Goal: Information Seeking & Learning: Learn about a topic

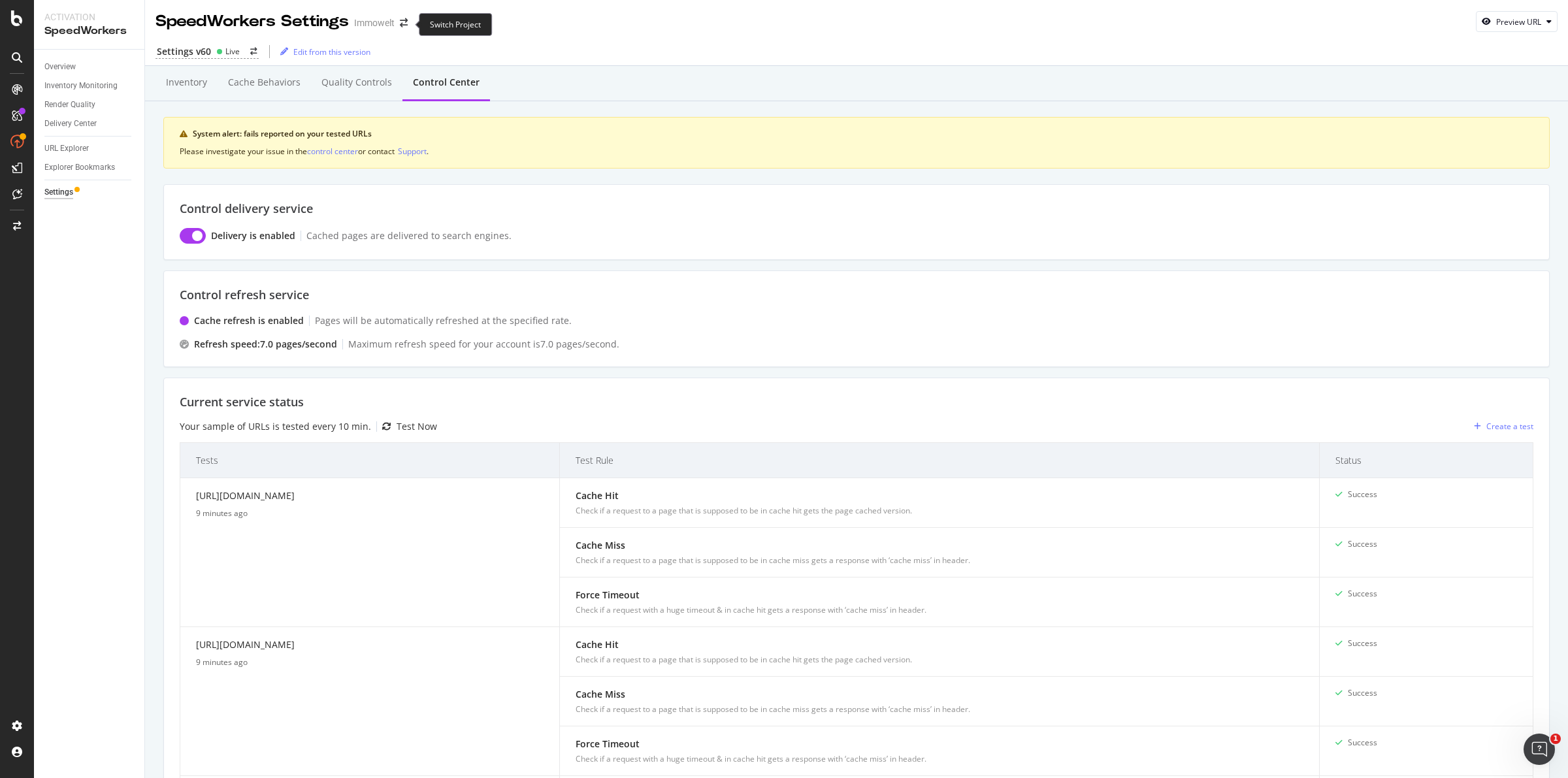
click at [396, 26] on span at bounding box center [404, 23] width 18 height 9
click at [402, 26] on icon "arrow-right-arrow-left" at bounding box center [404, 23] width 8 height 9
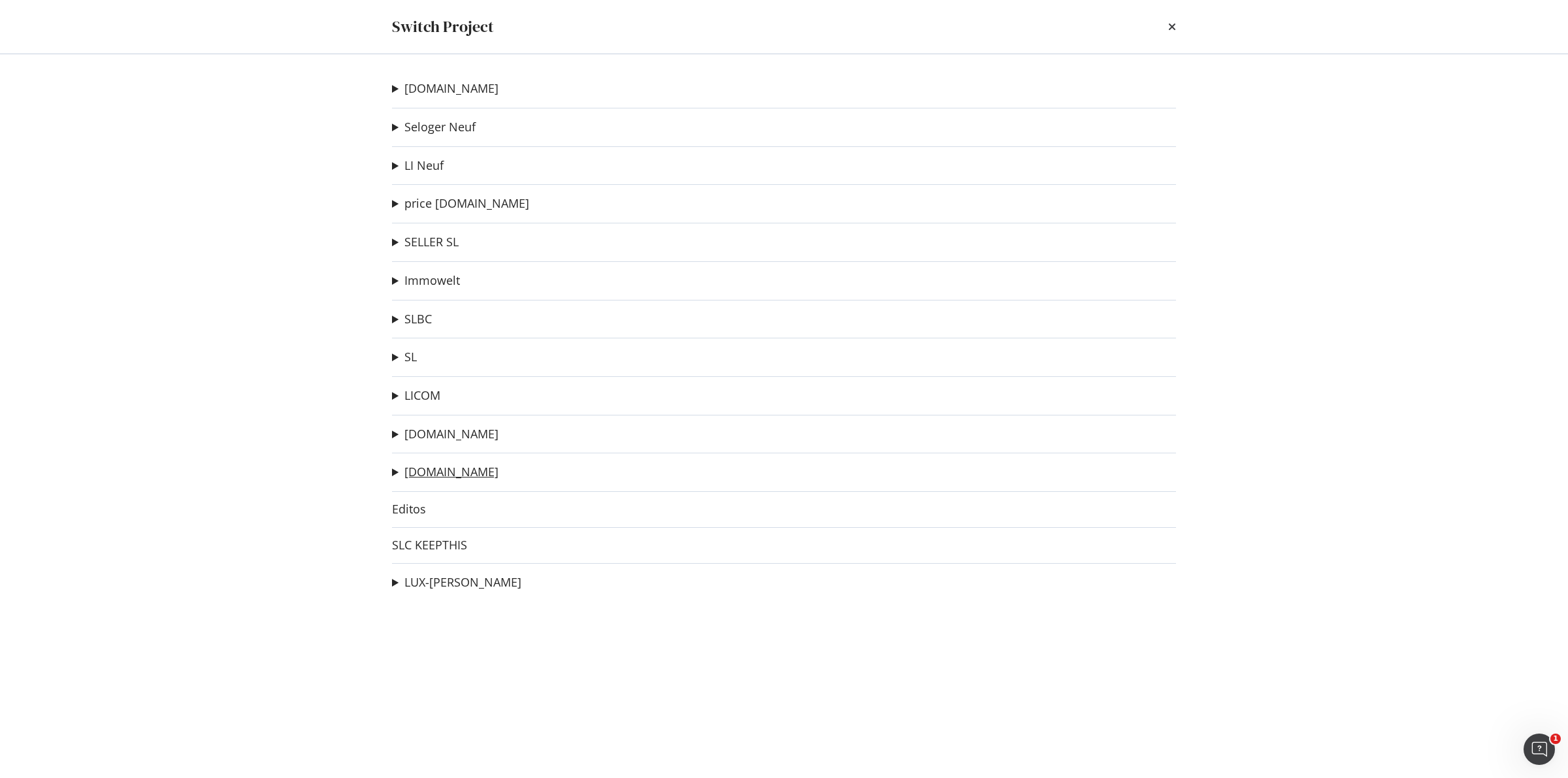
click at [451, 473] on link "[DOMAIN_NAME]" at bounding box center [451, 472] width 94 height 14
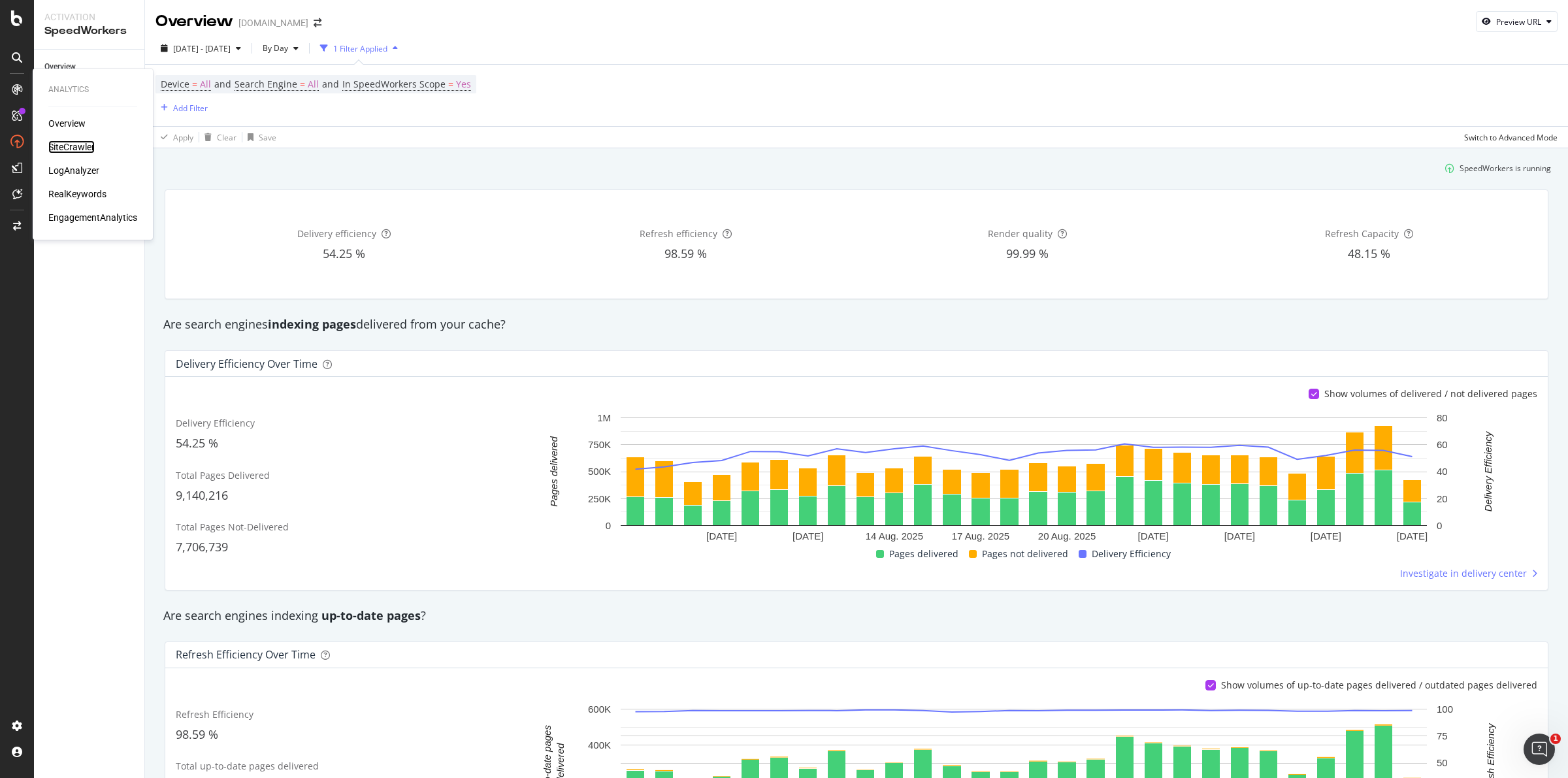
click at [82, 148] on div "SiteCrawler" at bounding box center [71, 147] width 46 height 13
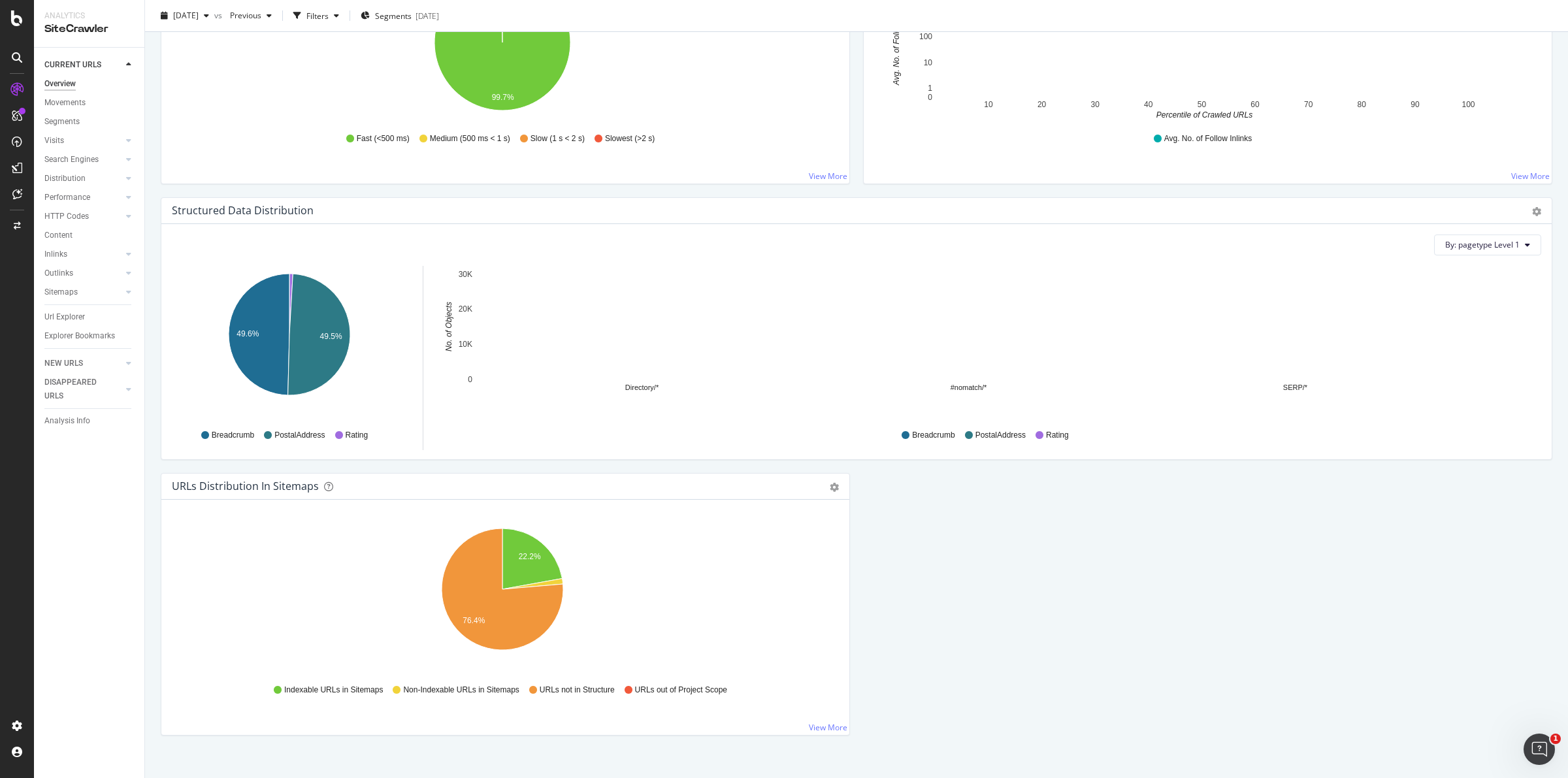
scroll to position [1119, 0]
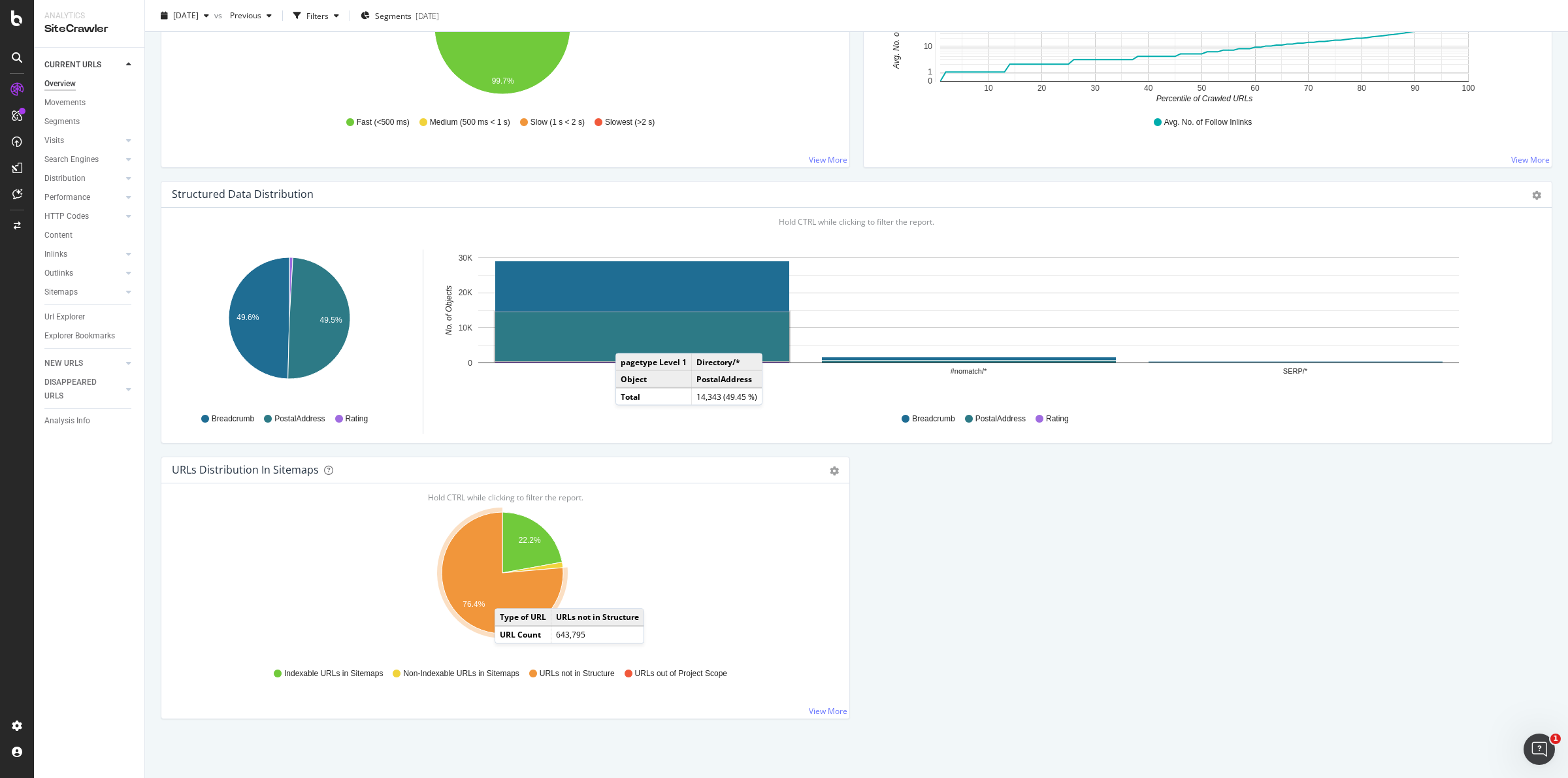
click at [507, 595] on icon "A chart." at bounding box center [502, 572] width 122 height 122
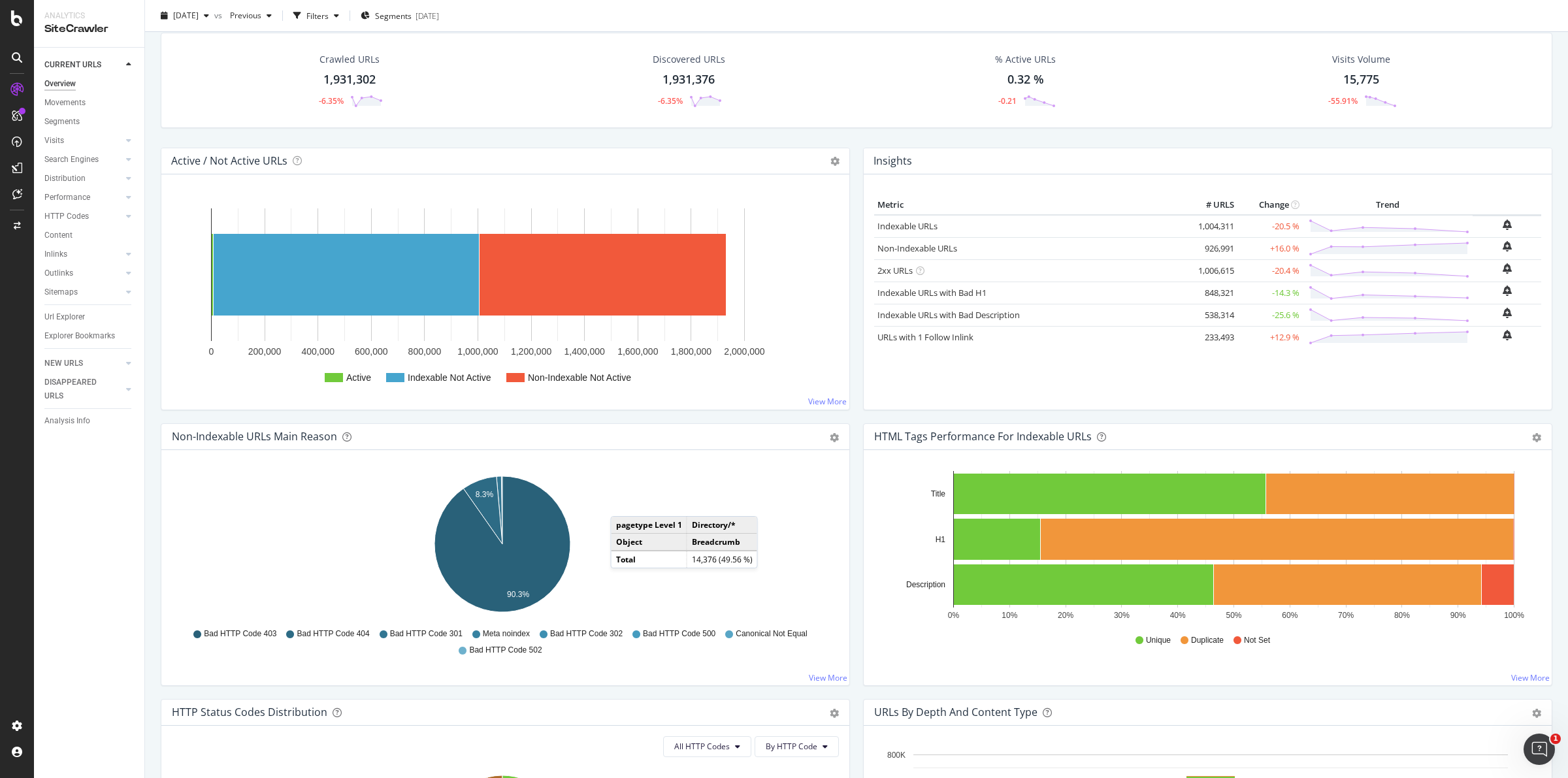
scroll to position [0, 0]
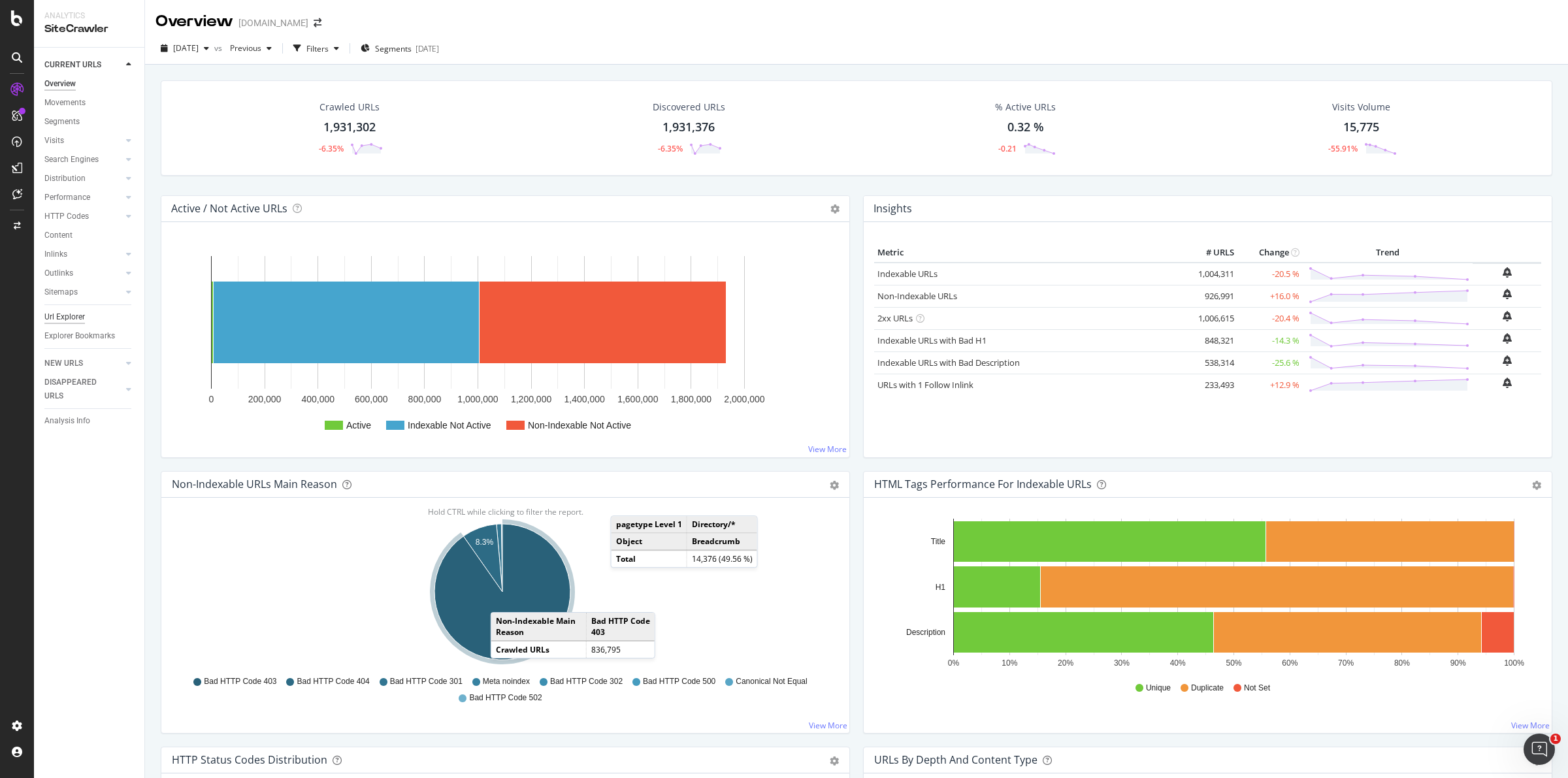
click at [72, 317] on div "Url Explorer" at bounding box center [65, 317] width 41 height 14
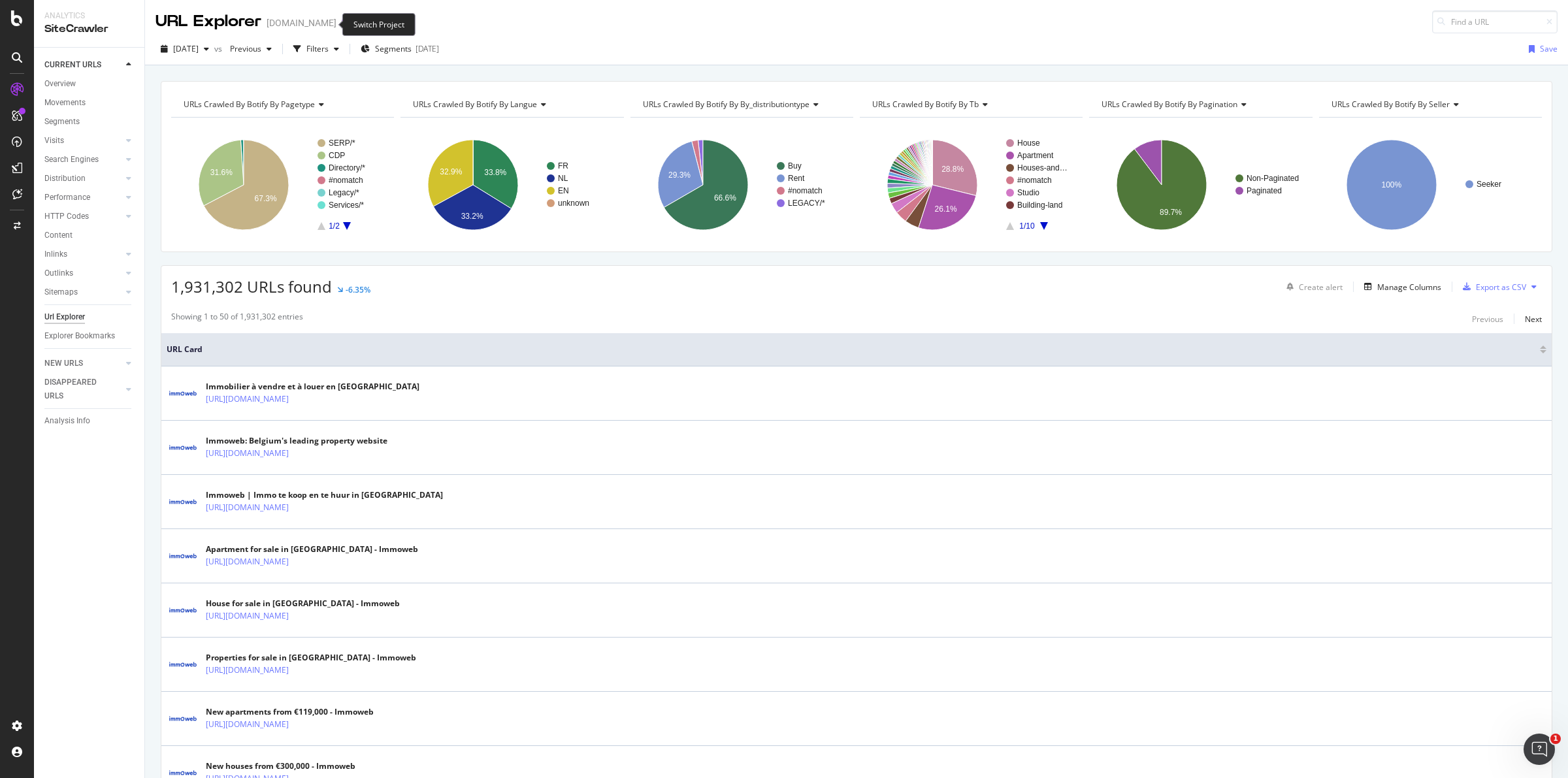
click at [342, 23] on icon "arrow-right-arrow-left" at bounding box center [346, 23] width 8 height 9
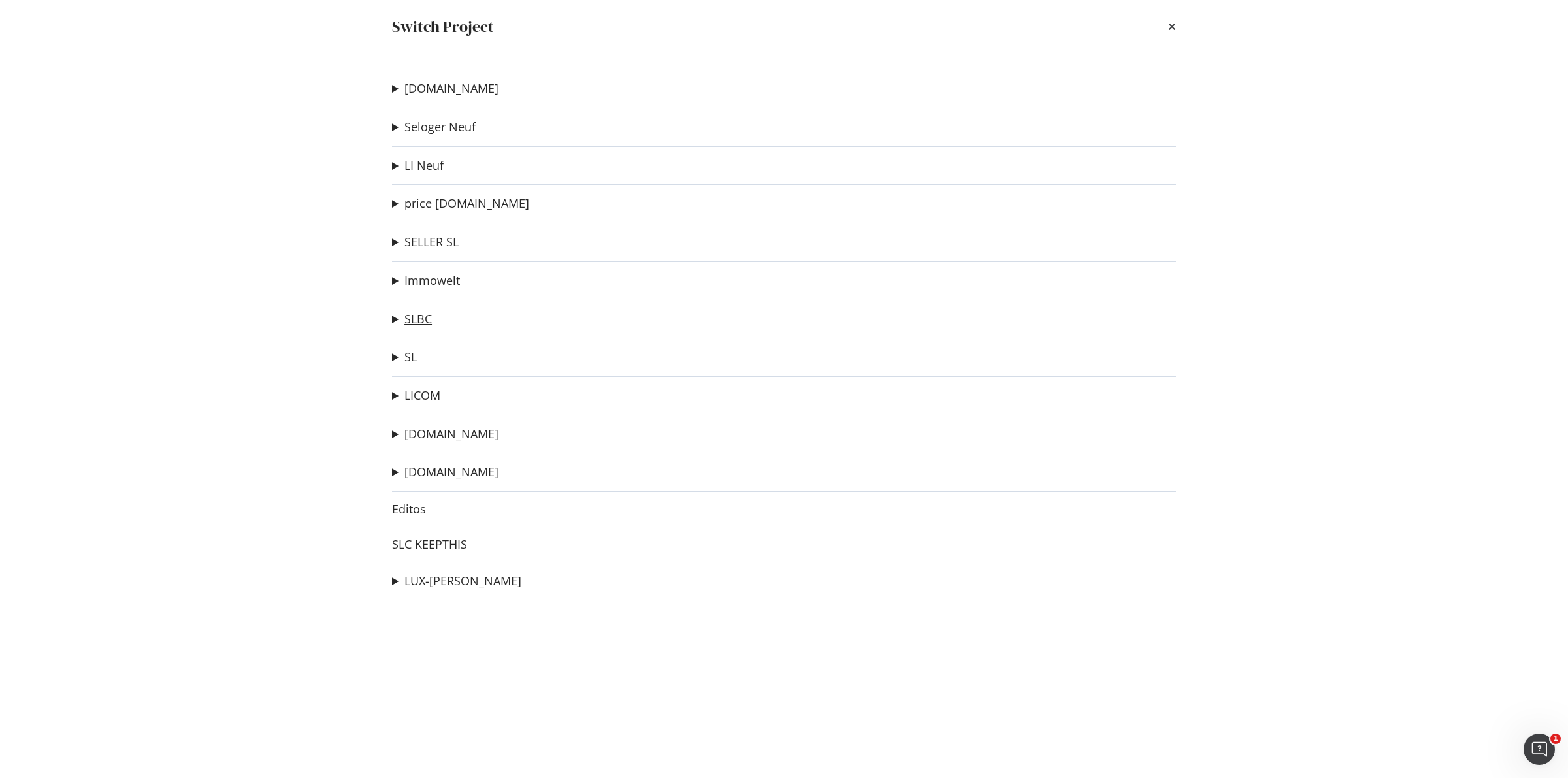
click at [420, 321] on link "SLBC" at bounding box center [418, 319] width 27 height 14
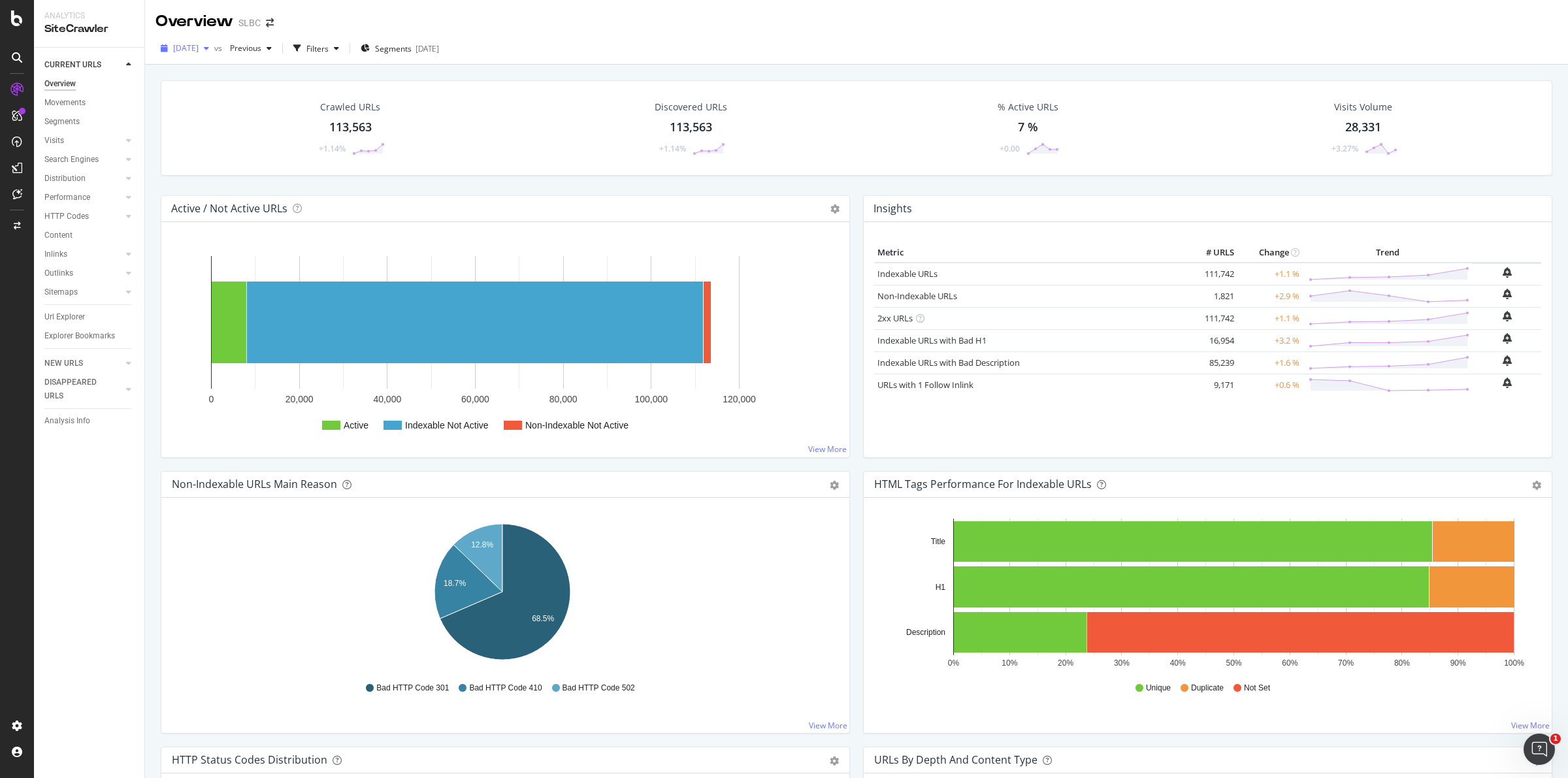
click at [209, 51] on icon "button" at bounding box center [206, 48] width 5 height 8
click at [605, 14] on div "Overview SLBC" at bounding box center [857, 16] width 1423 height 33
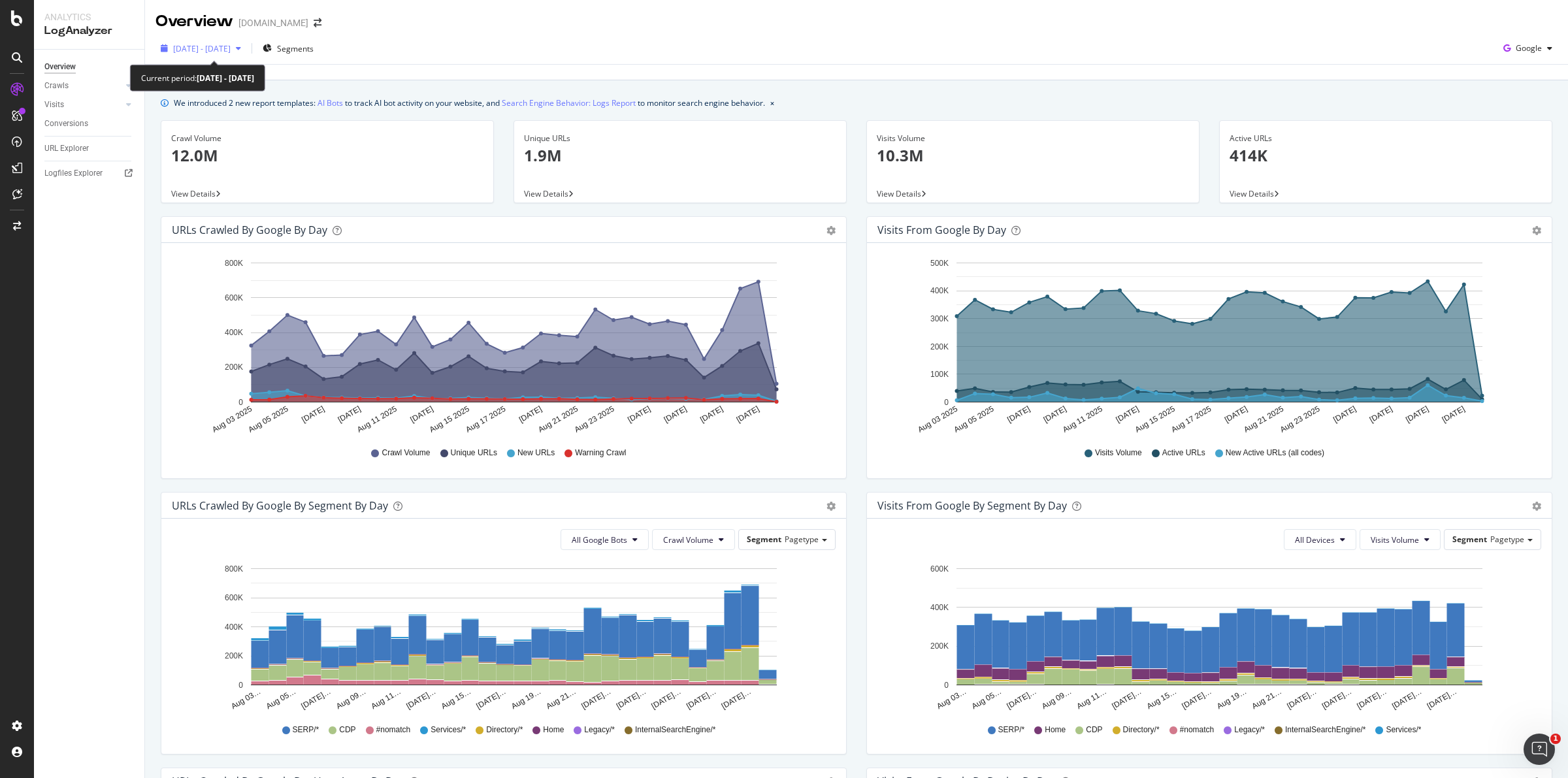
click at [231, 50] on span "[DATE] - [DATE]" at bounding box center [202, 48] width 57 height 11
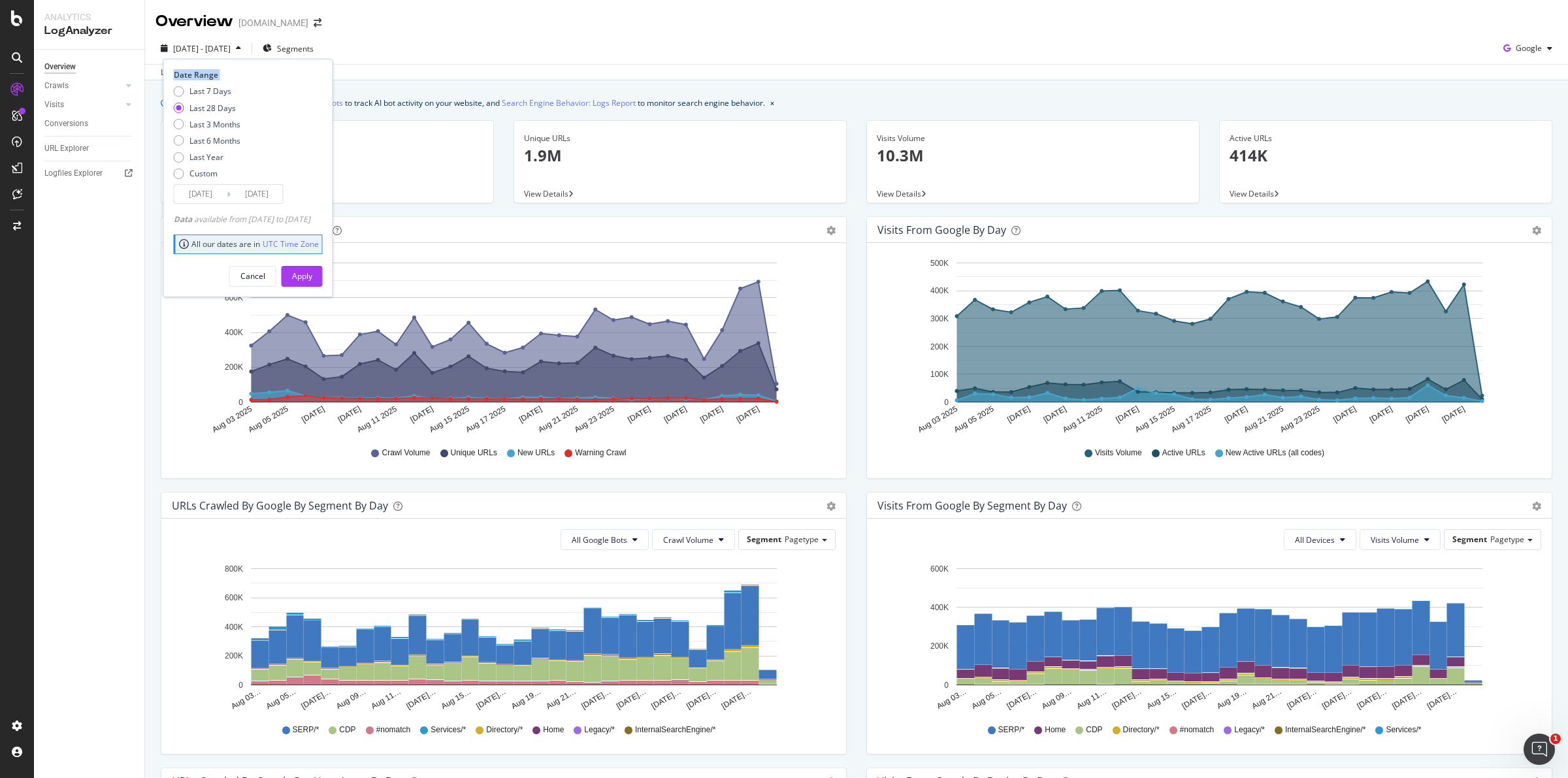
drag, startPoint x: 223, startPoint y: 118, endPoint x: 522, endPoint y: 45, distance: 307.8
click at [475, 54] on div "[DATE] - [DATE] Segments Date Range Last 7 Days Last 28 Days Last 3 Months Last…" at bounding box center [857, 51] width 1423 height 26
click at [580, 33] on div "[DATE] - [DATE] Segments Date Range Last 7 Days Last 28 Days Last 3 Months Last…" at bounding box center [857, 56] width 1423 height 48
click at [125, 86] on div at bounding box center [129, 85] width 13 height 13
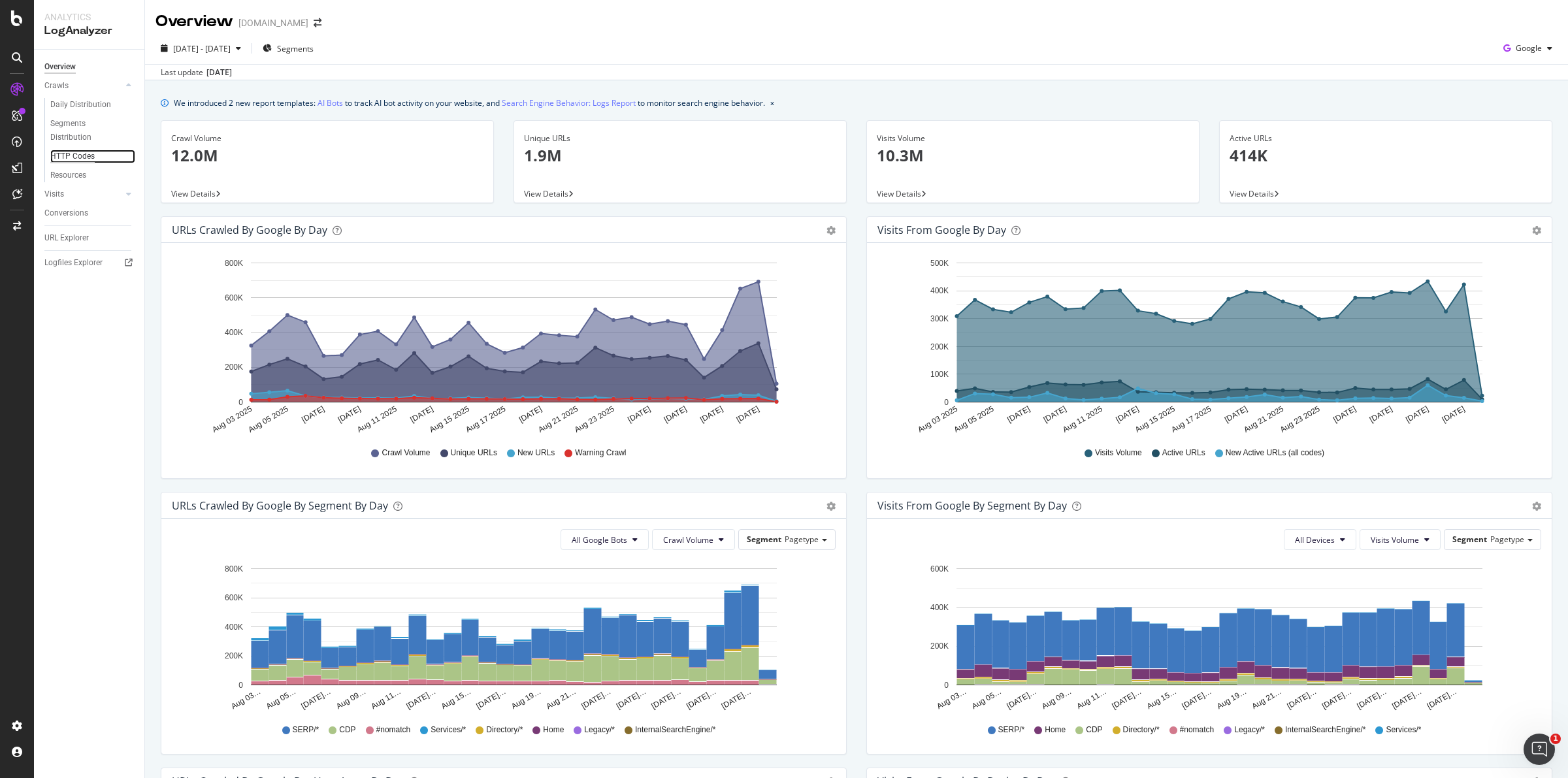
click at [83, 157] on div "HTTP Codes" at bounding box center [73, 157] width 45 height 14
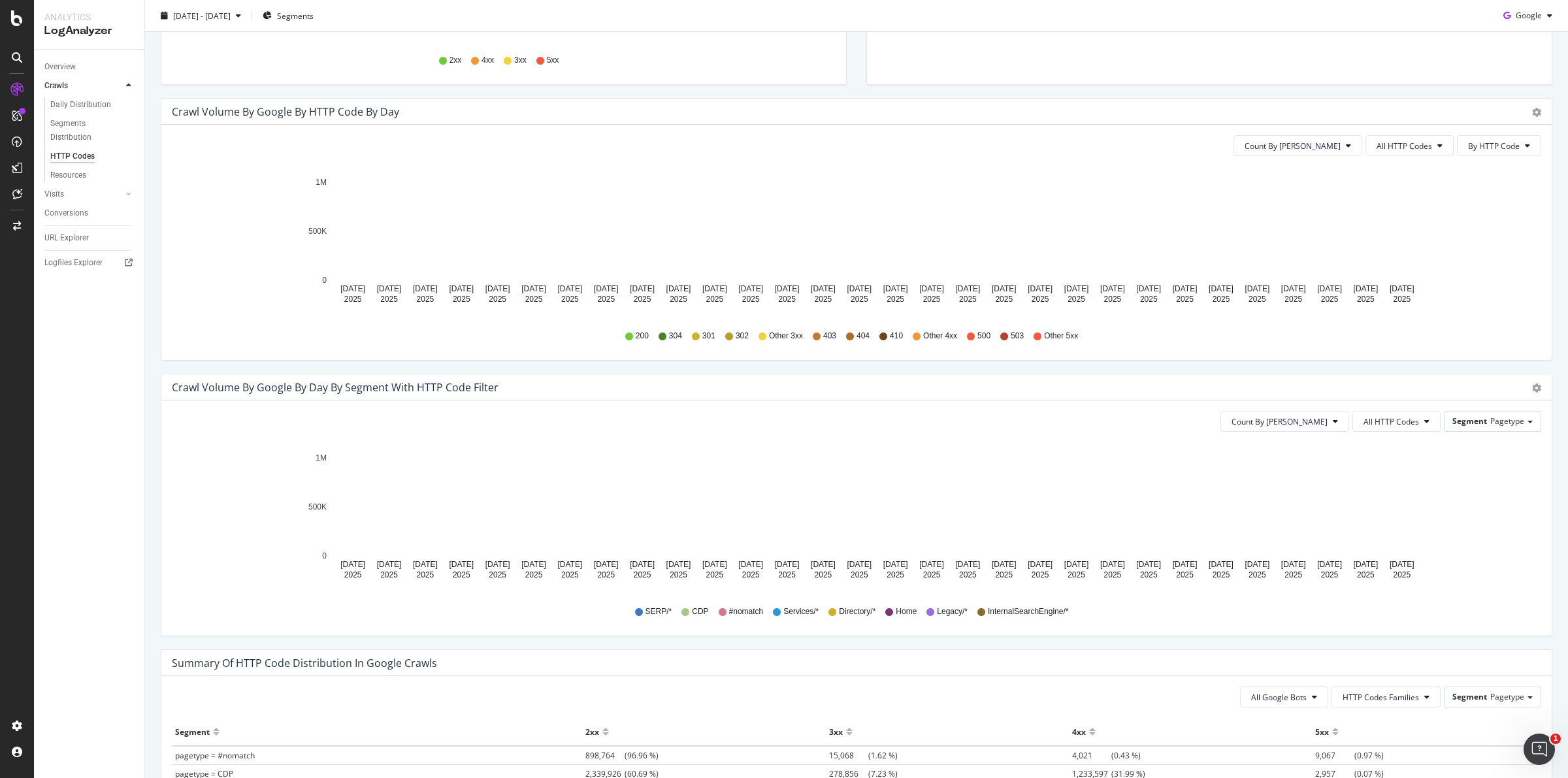
scroll to position [245, 0]
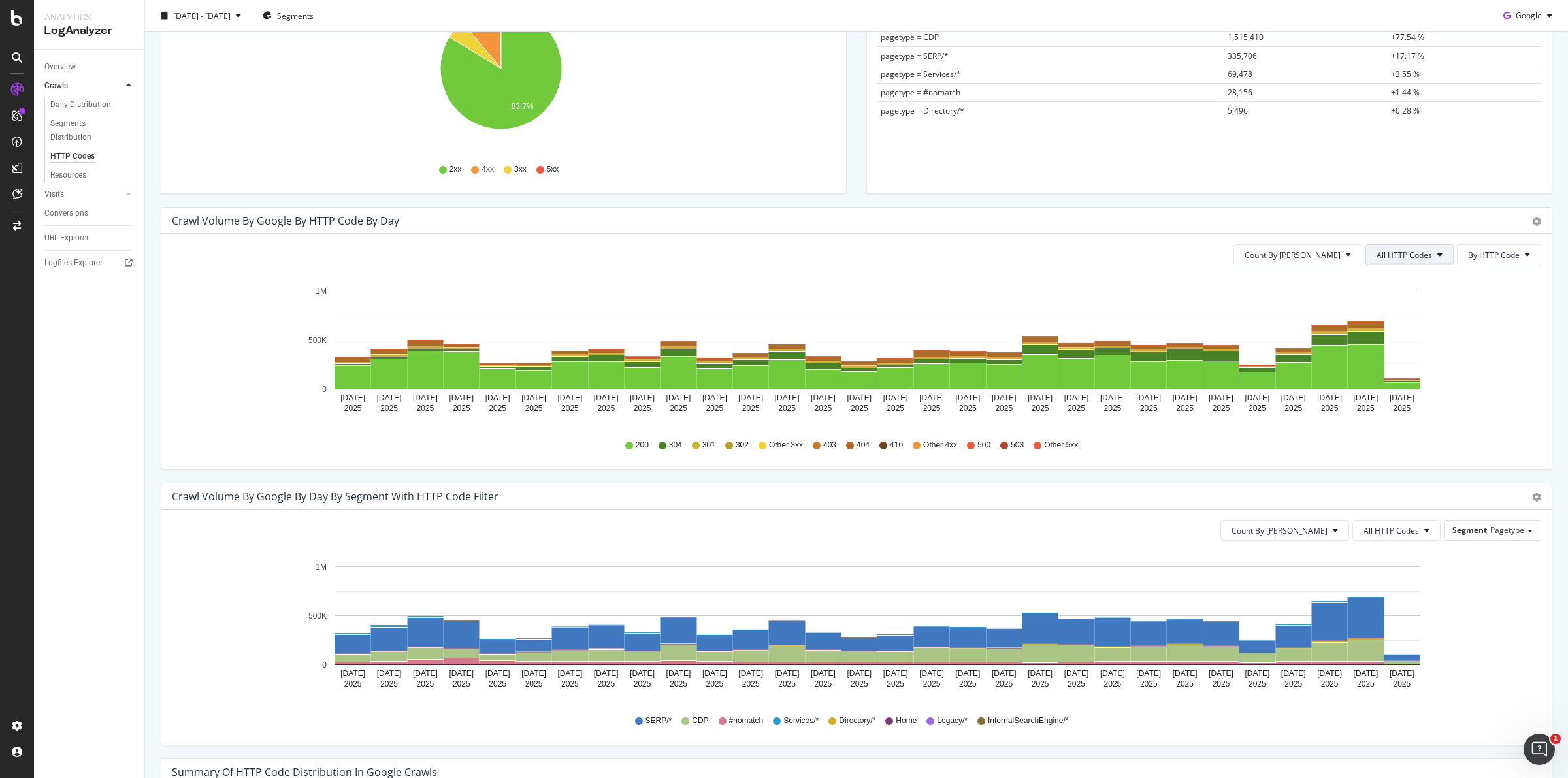
click at [1424, 256] on button "All HTTP Codes" at bounding box center [1409, 255] width 88 height 21
click at [1405, 325] on span "Bad HTTP Codes" at bounding box center [1399, 330] width 66 height 12
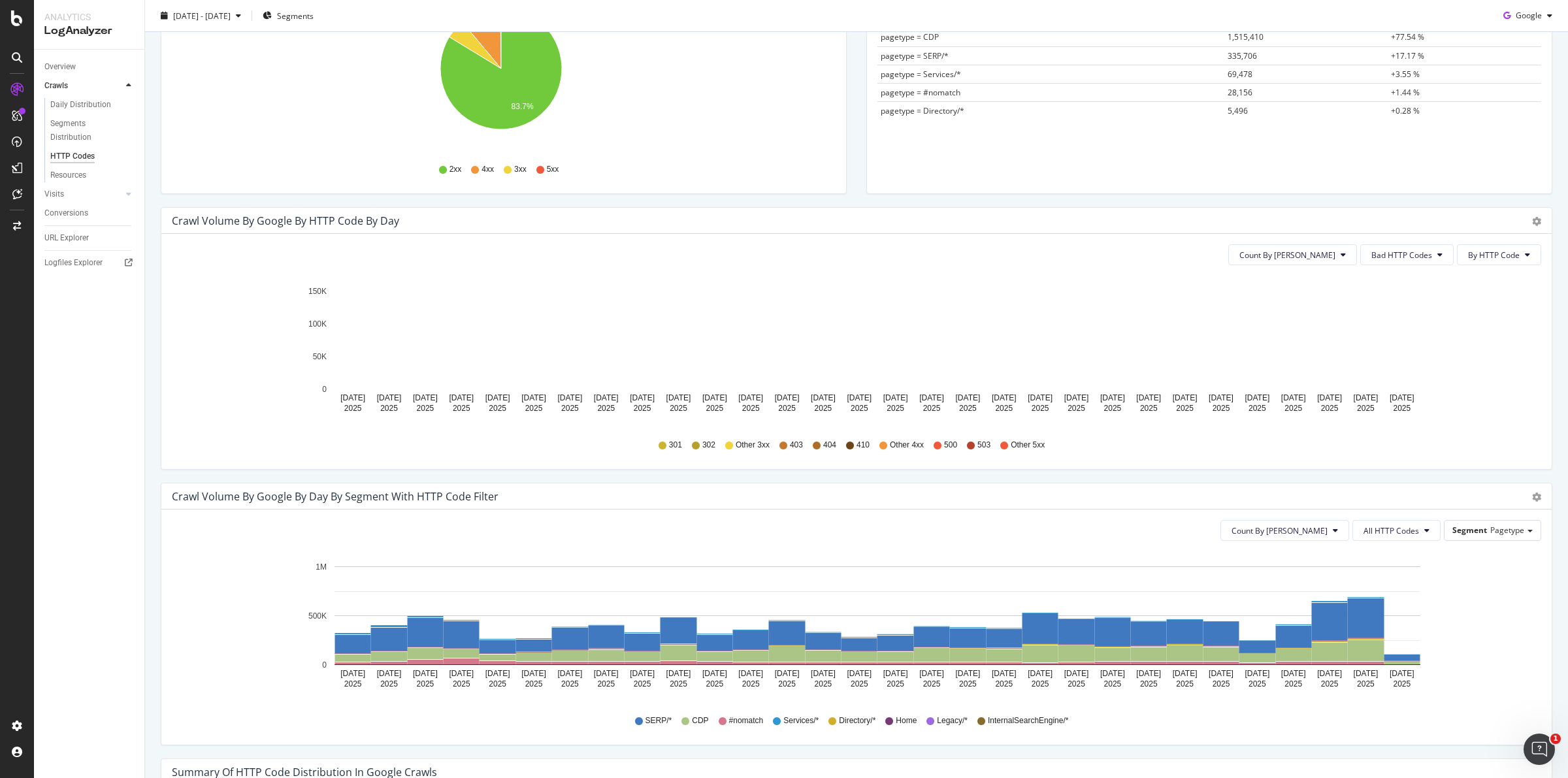
scroll to position [0, 0]
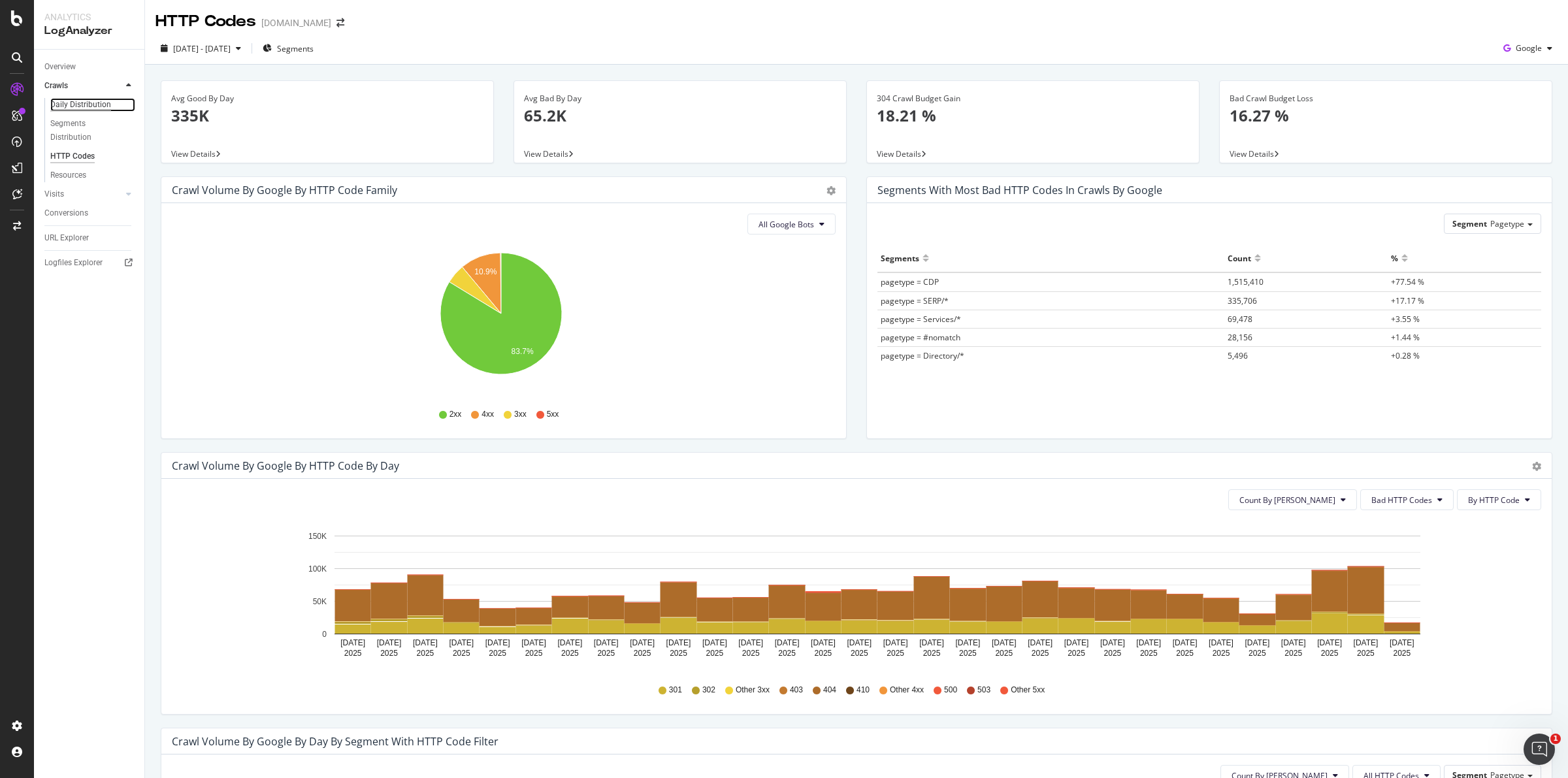
click at [93, 103] on div "Daily Distribution" at bounding box center [81, 105] width 60 height 14
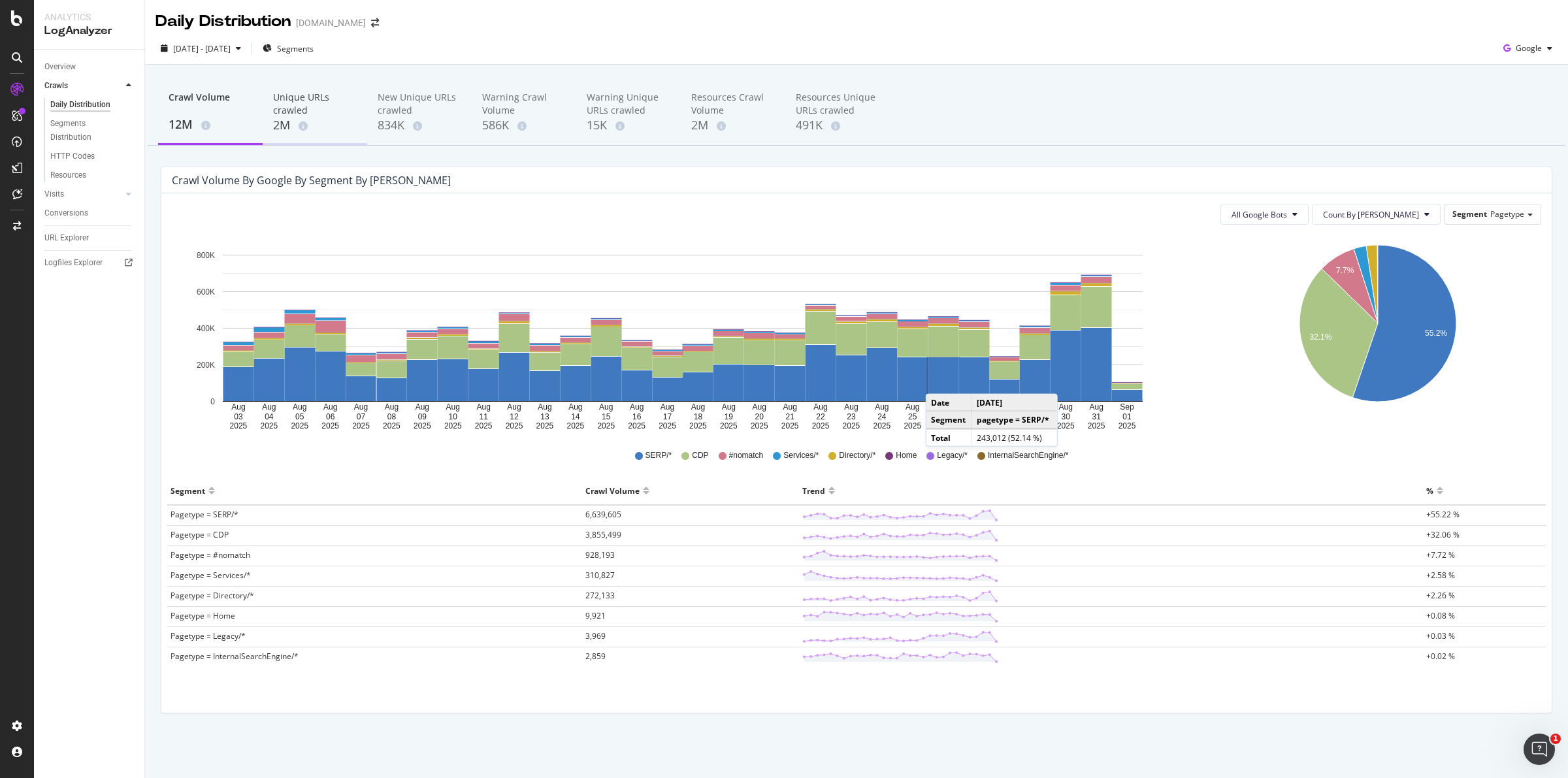
click at [298, 108] on div "Unique URLs crawled" at bounding box center [315, 104] width 84 height 26
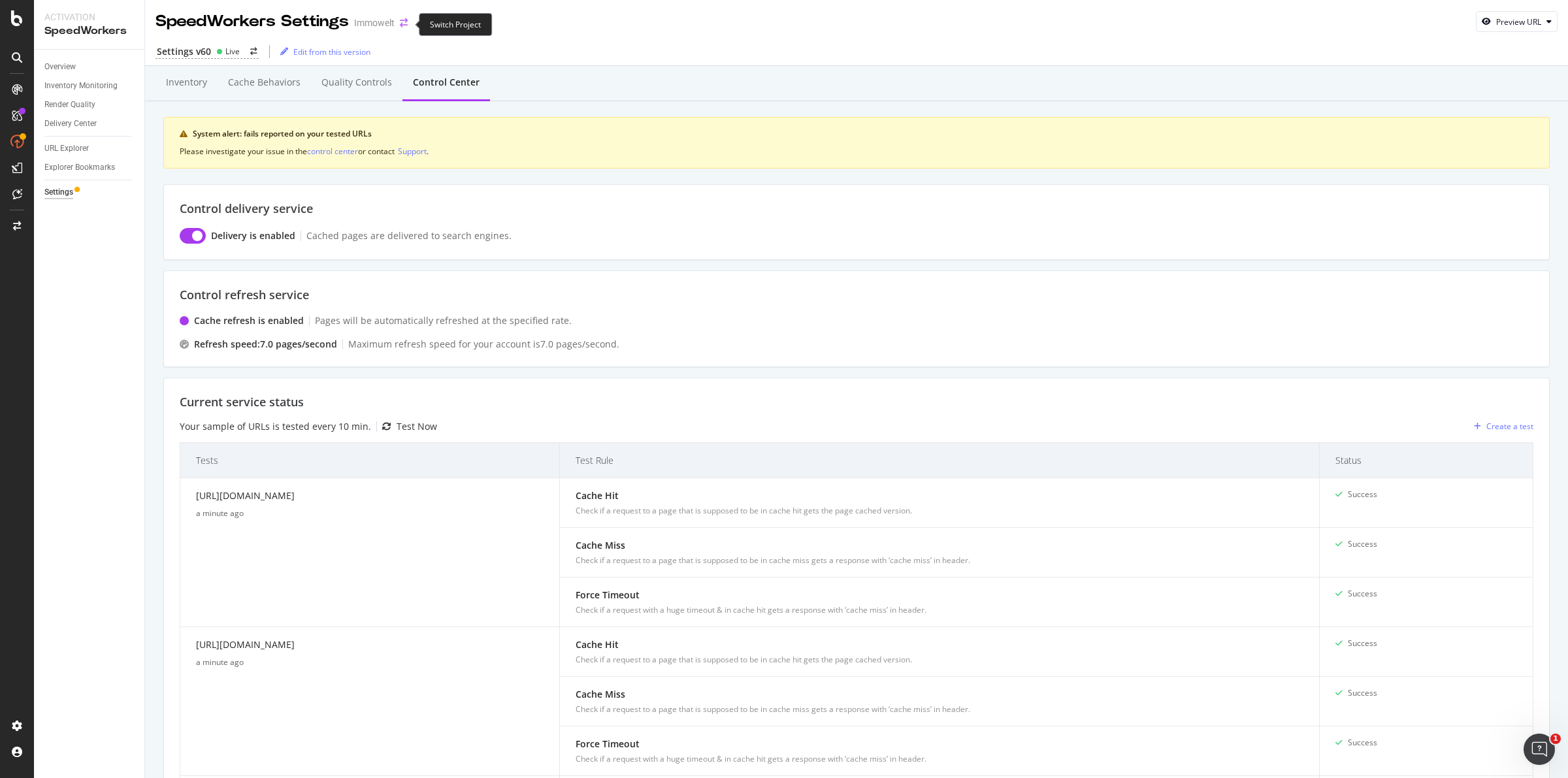
click at [403, 21] on icon "arrow-right-arrow-left" at bounding box center [404, 23] width 8 height 9
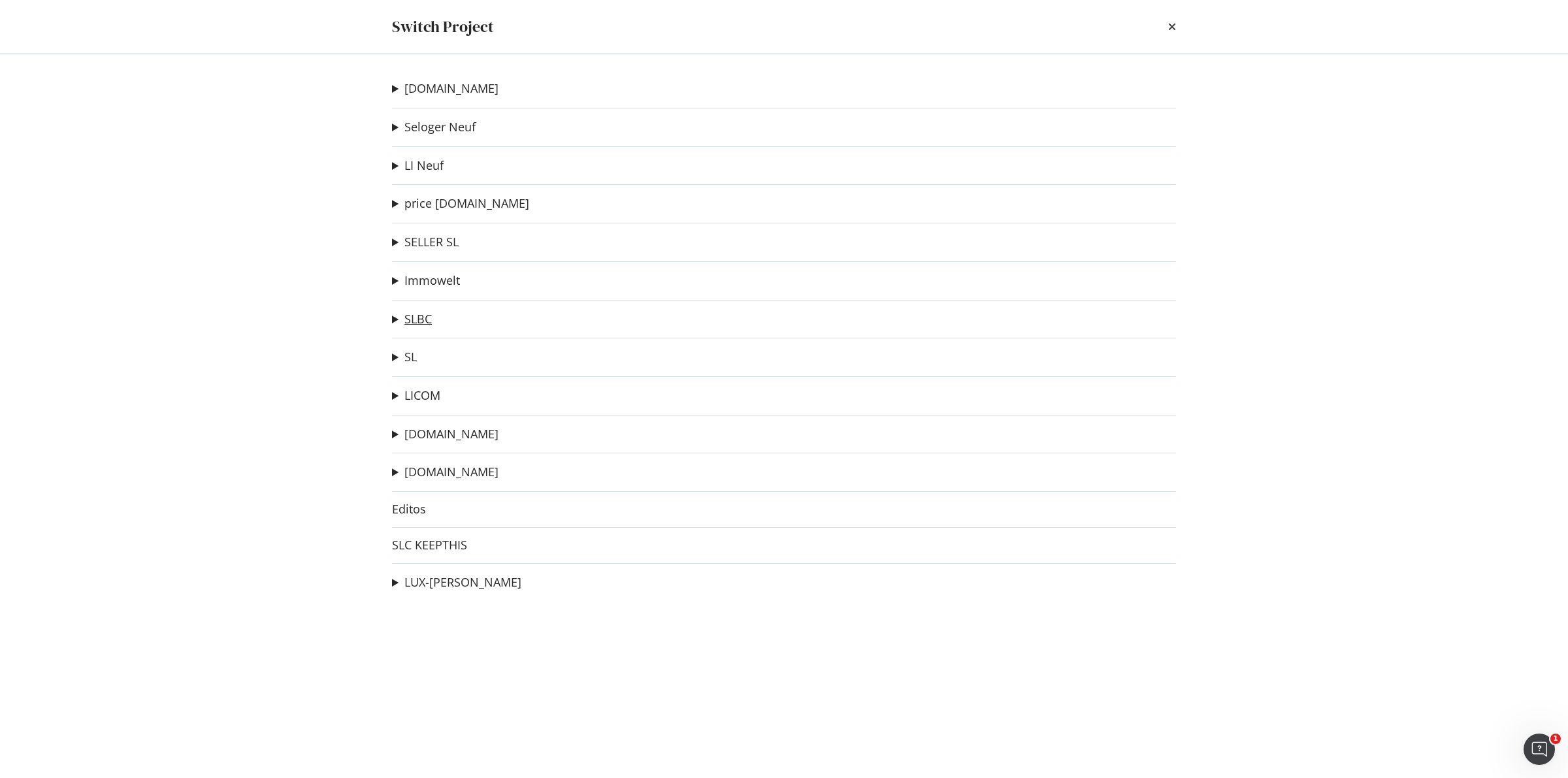
click at [420, 319] on link "SLBC" at bounding box center [418, 319] width 27 height 14
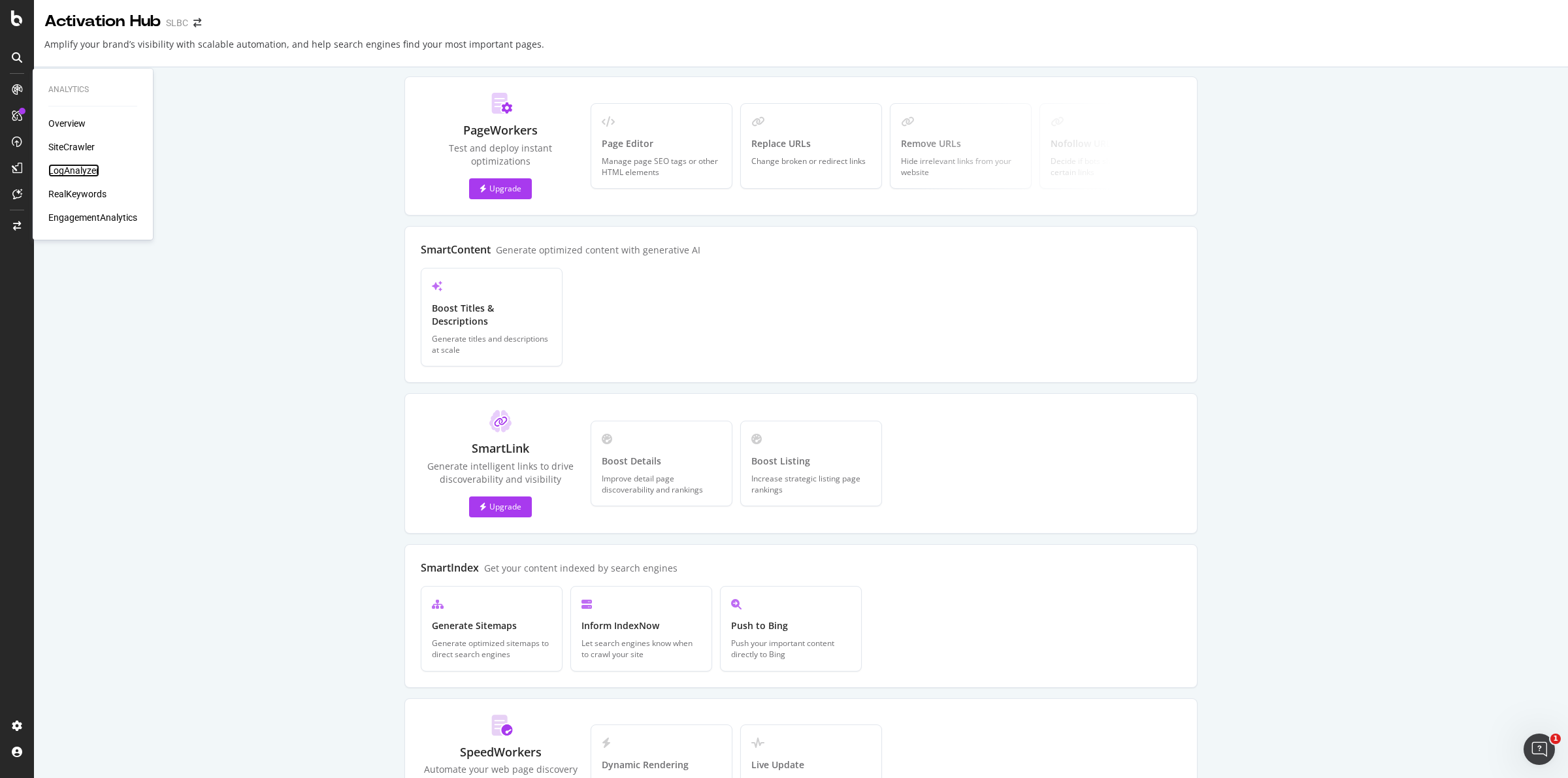
click at [84, 172] on div "LogAnalyzer" at bounding box center [73, 170] width 51 height 13
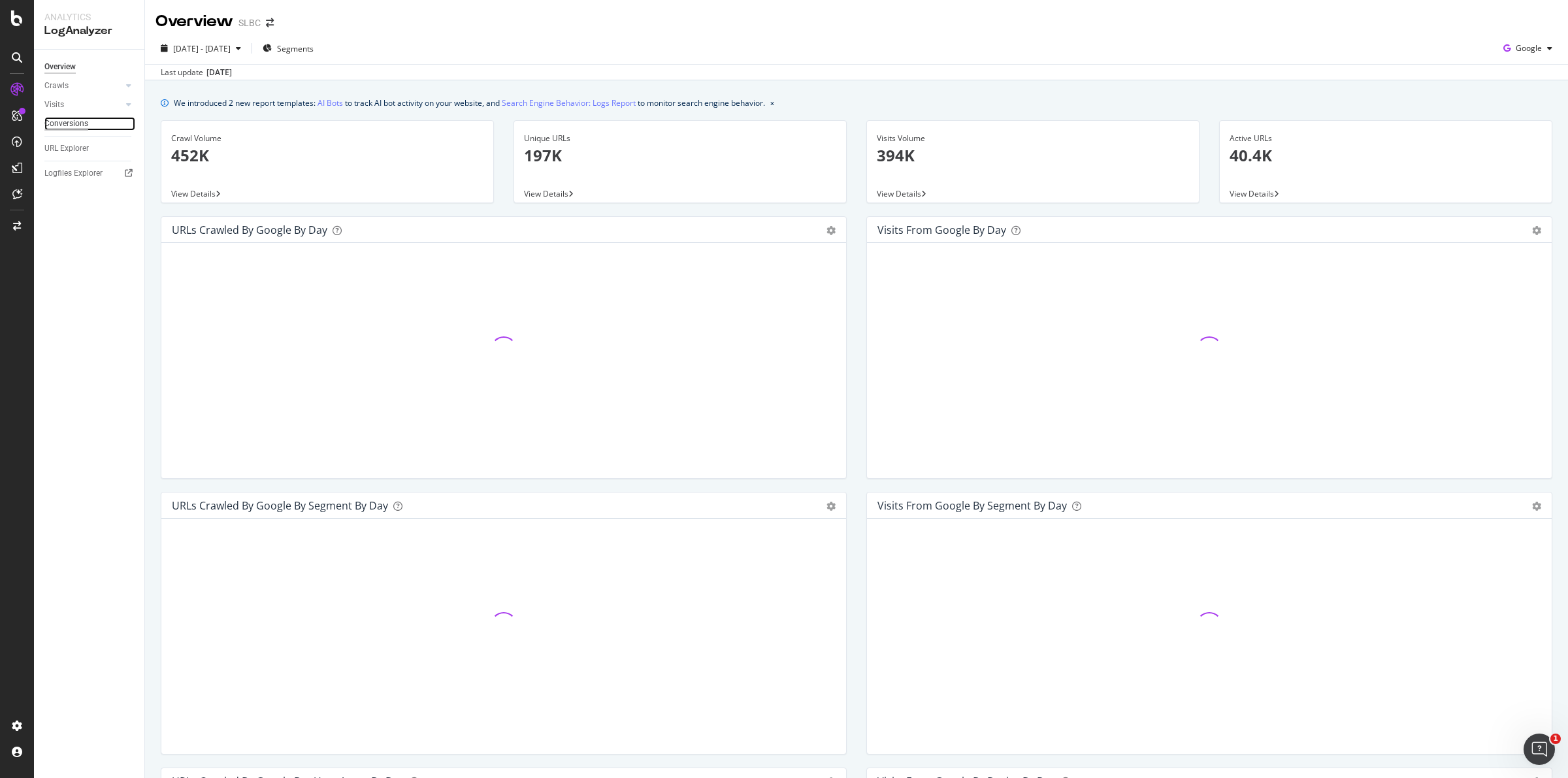
click at [79, 118] on div "Conversions" at bounding box center [67, 124] width 44 height 14
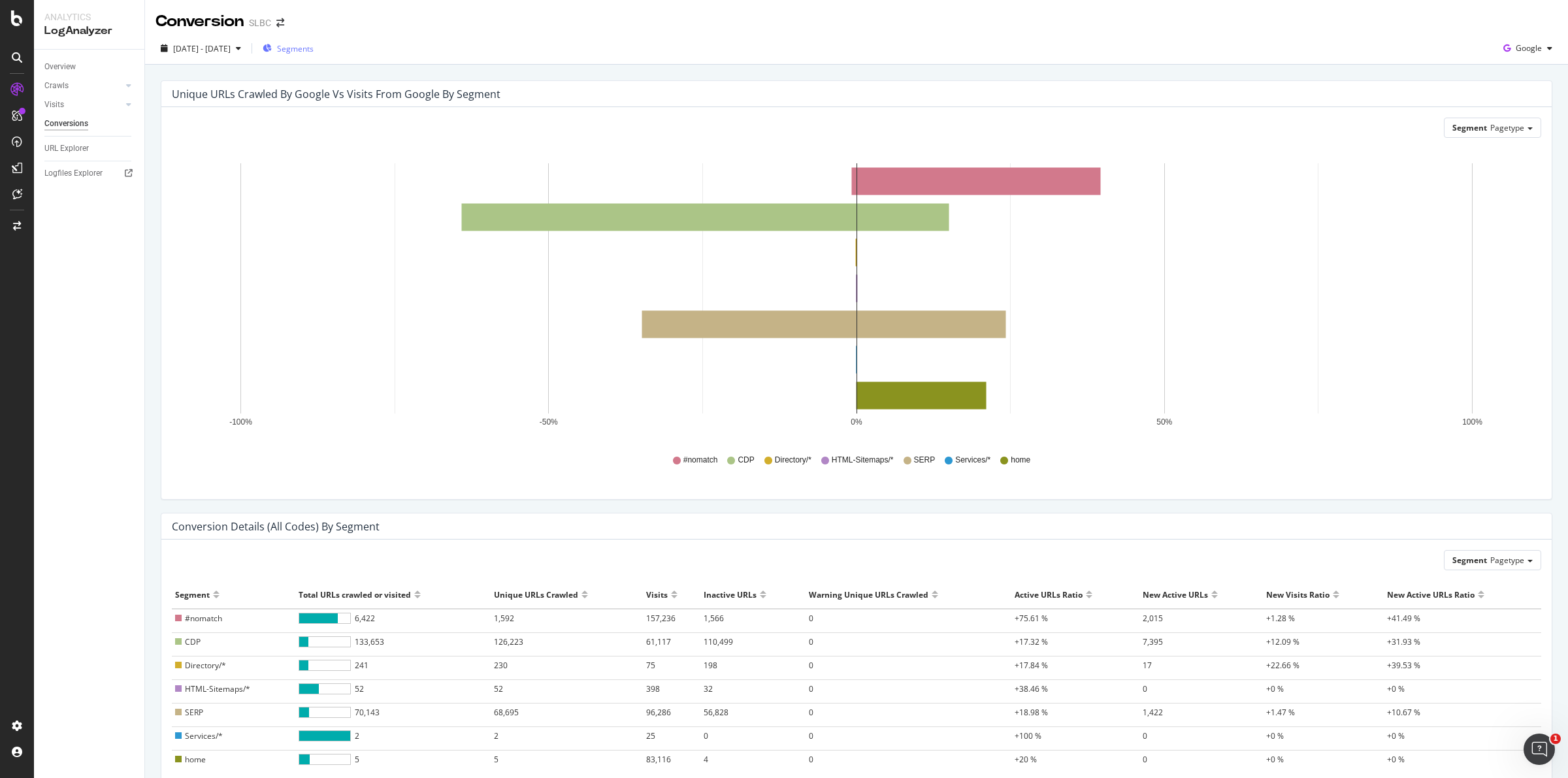
click at [314, 49] on span "Segments" at bounding box center [295, 48] width 36 height 11
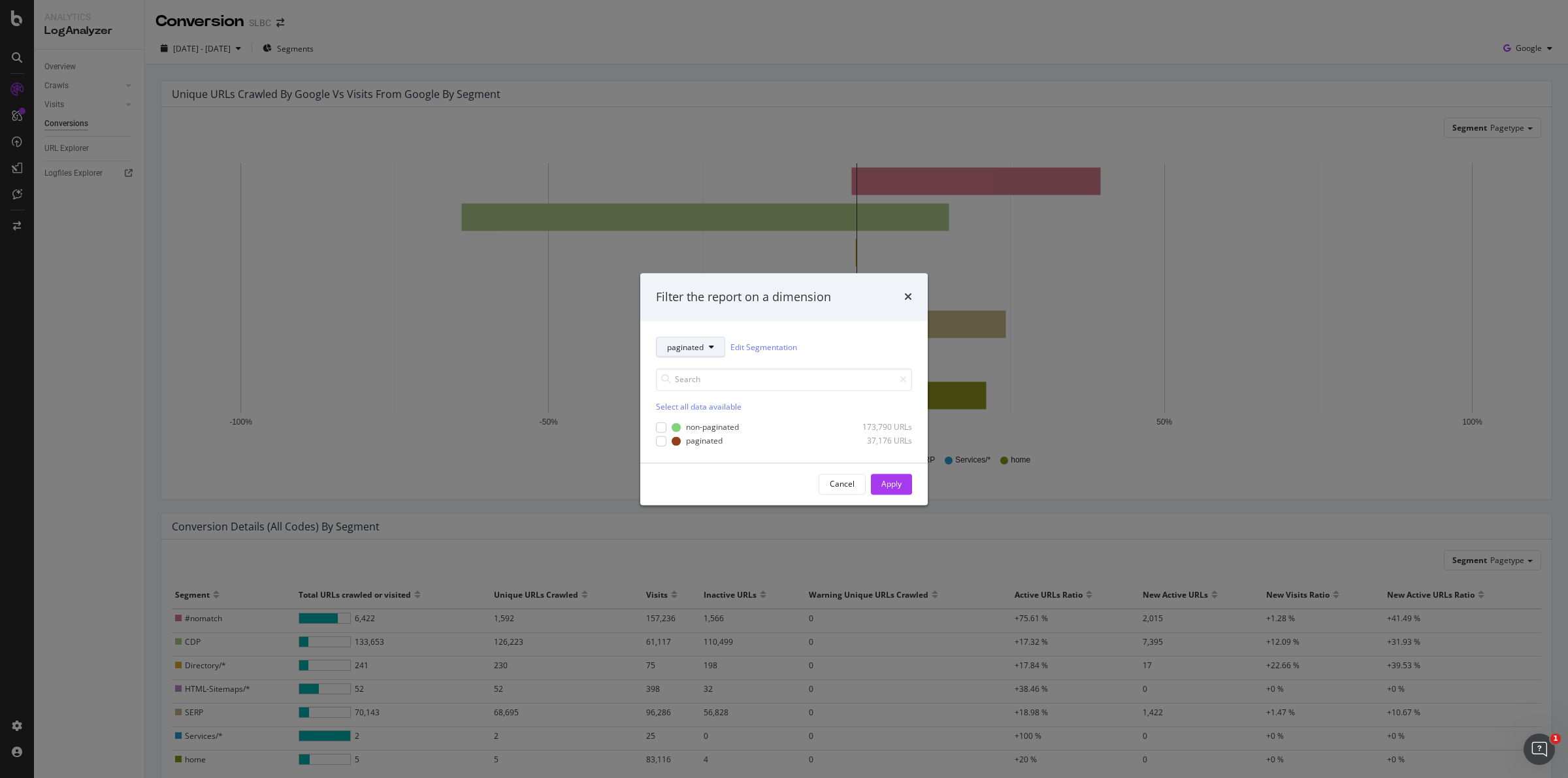
click at [717, 343] on button "paginated" at bounding box center [690, 348] width 70 height 21
click at [701, 390] on span "pagetype" at bounding box center [704, 394] width 75 height 12
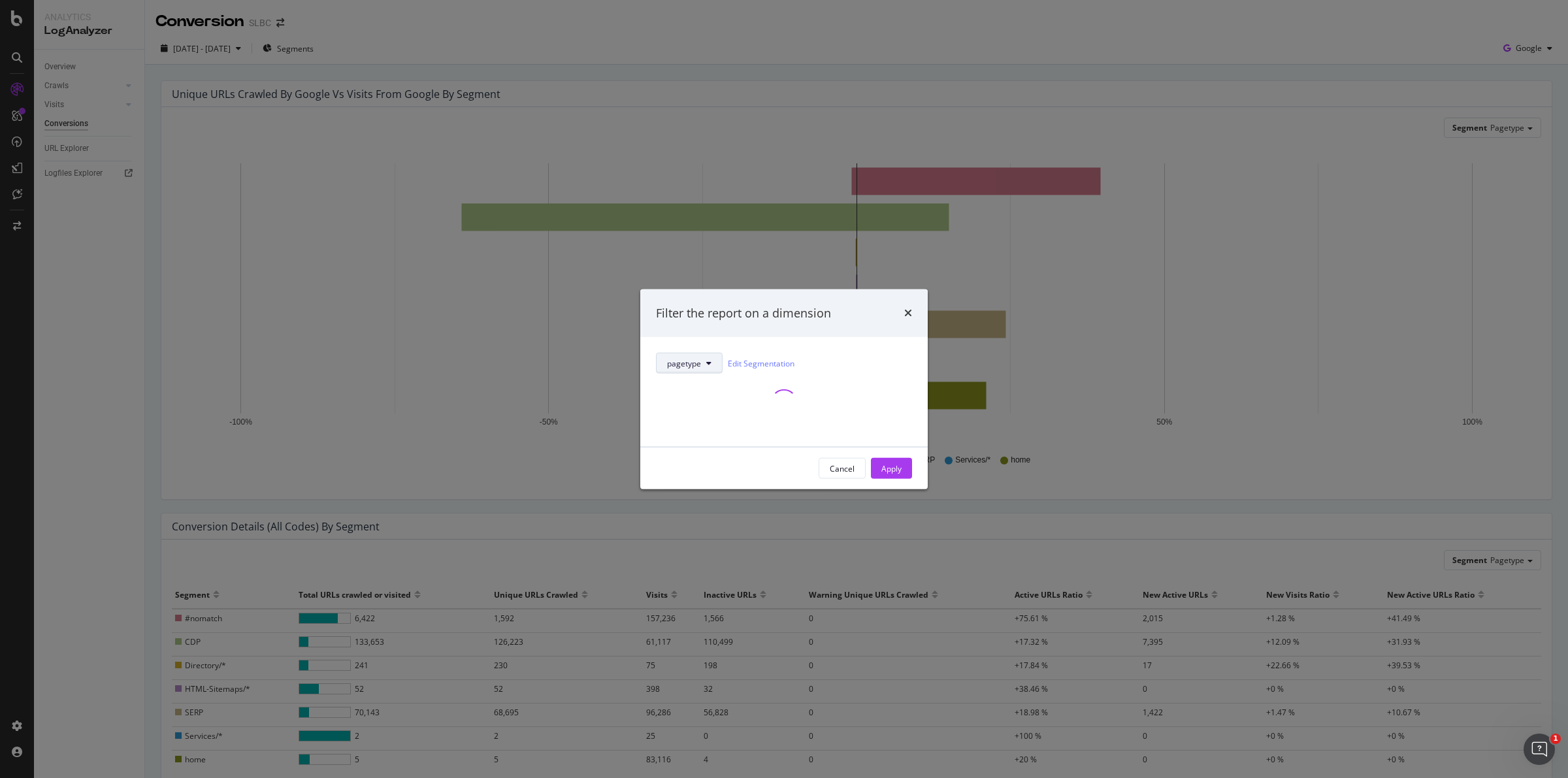
click at [700, 364] on span "pagetype" at bounding box center [683, 363] width 34 height 11
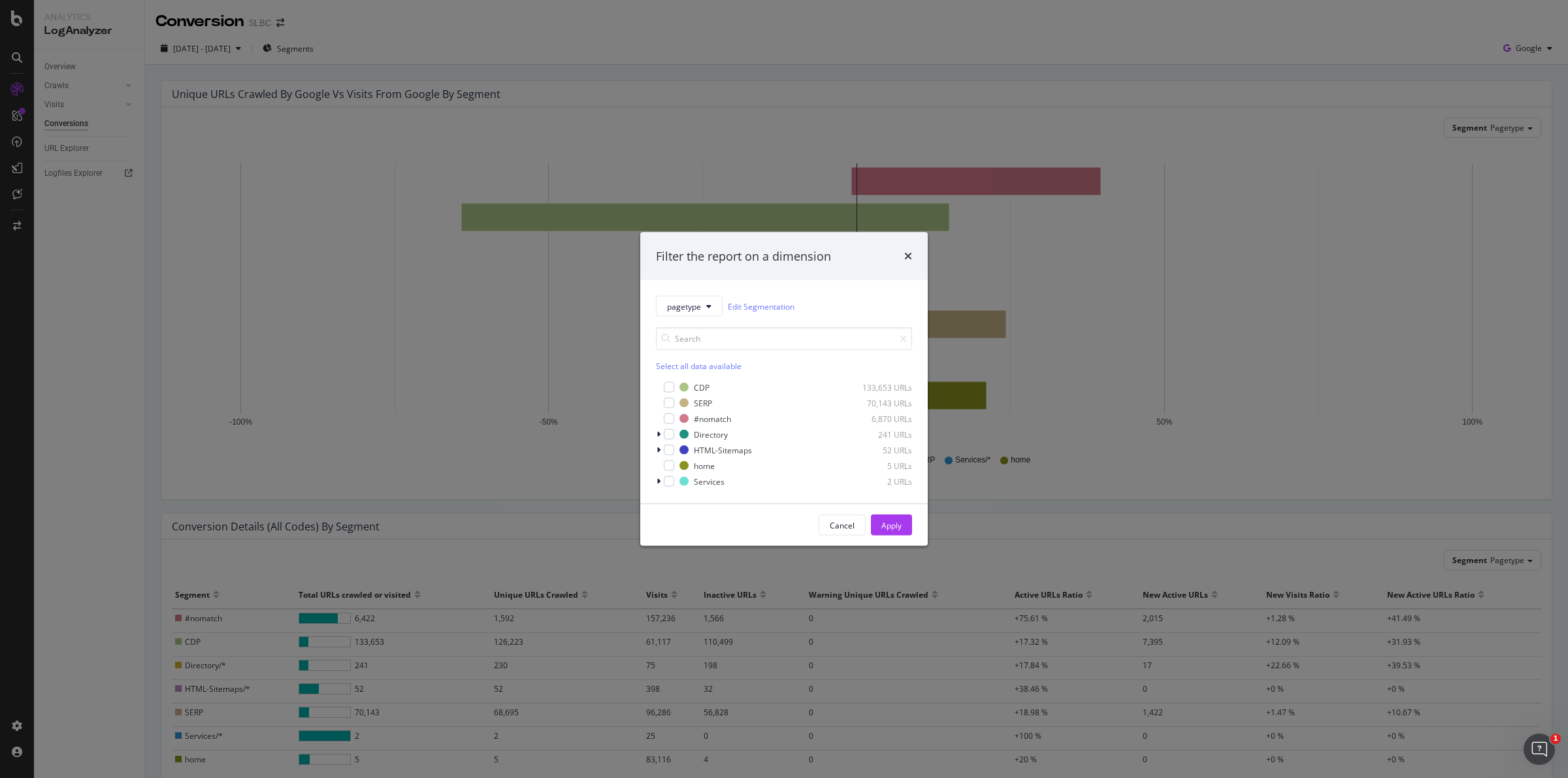
click at [877, 292] on div "pagetype Edit Segmentation Select all data available CDP 133,653 URLs SERP 70,1…" at bounding box center [784, 392] width 287 height 224
click at [710, 308] on icon "modal" at bounding box center [708, 306] width 5 height 8
click at [680, 400] on span "PT" at bounding box center [704, 402] width 75 height 12
click at [687, 314] on button "PT" at bounding box center [676, 306] width 42 height 21
click at [689, 429] on span "Keyfact" at bounding box center [704, 426] width 75 height 12
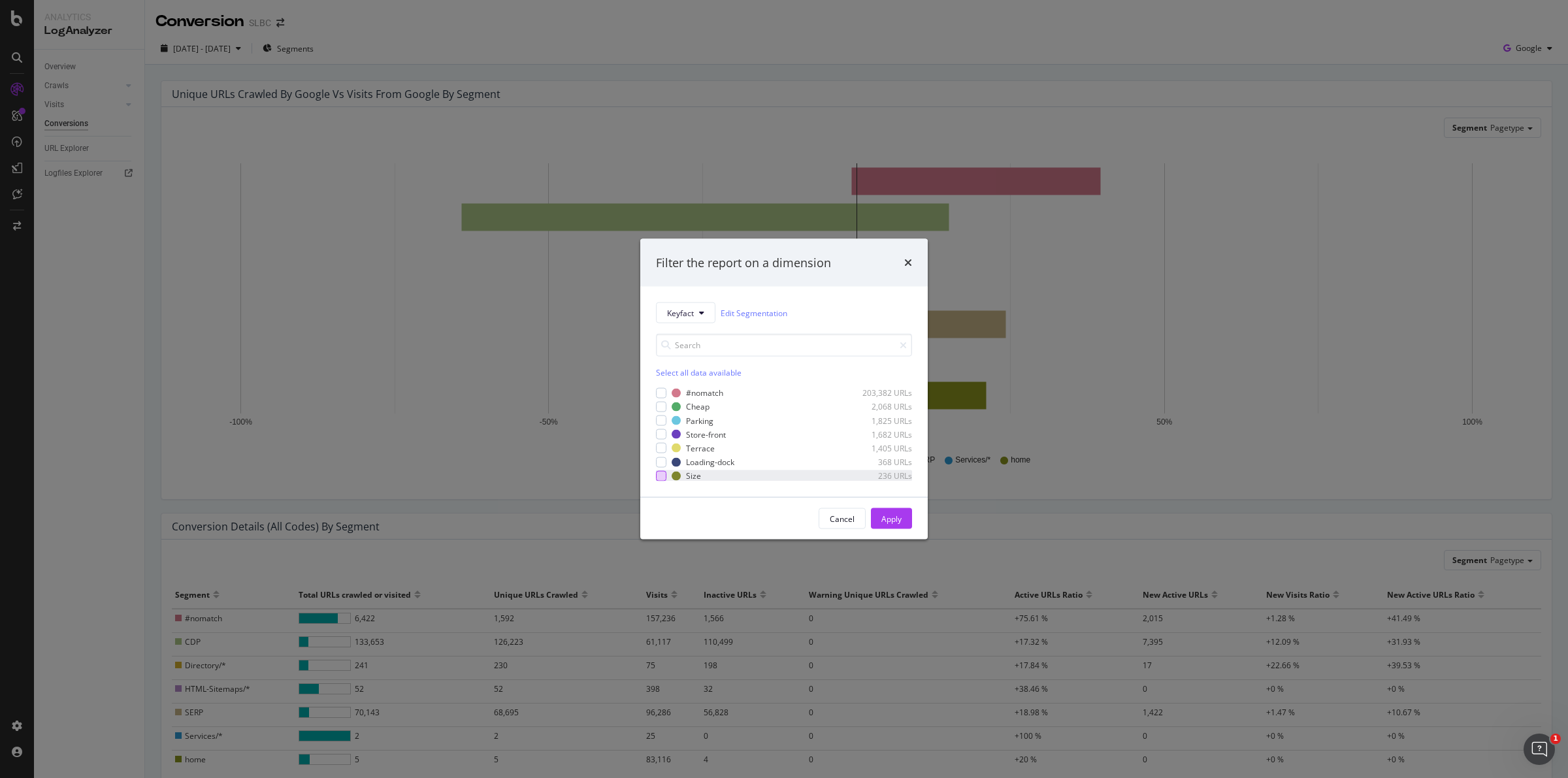
click at [658, 478] on div "modal" at bounding box center [661, 476] width 11 height 11
click at [887, 520] on div "Apply" at bounding box center [891, 518] width 20 height 11
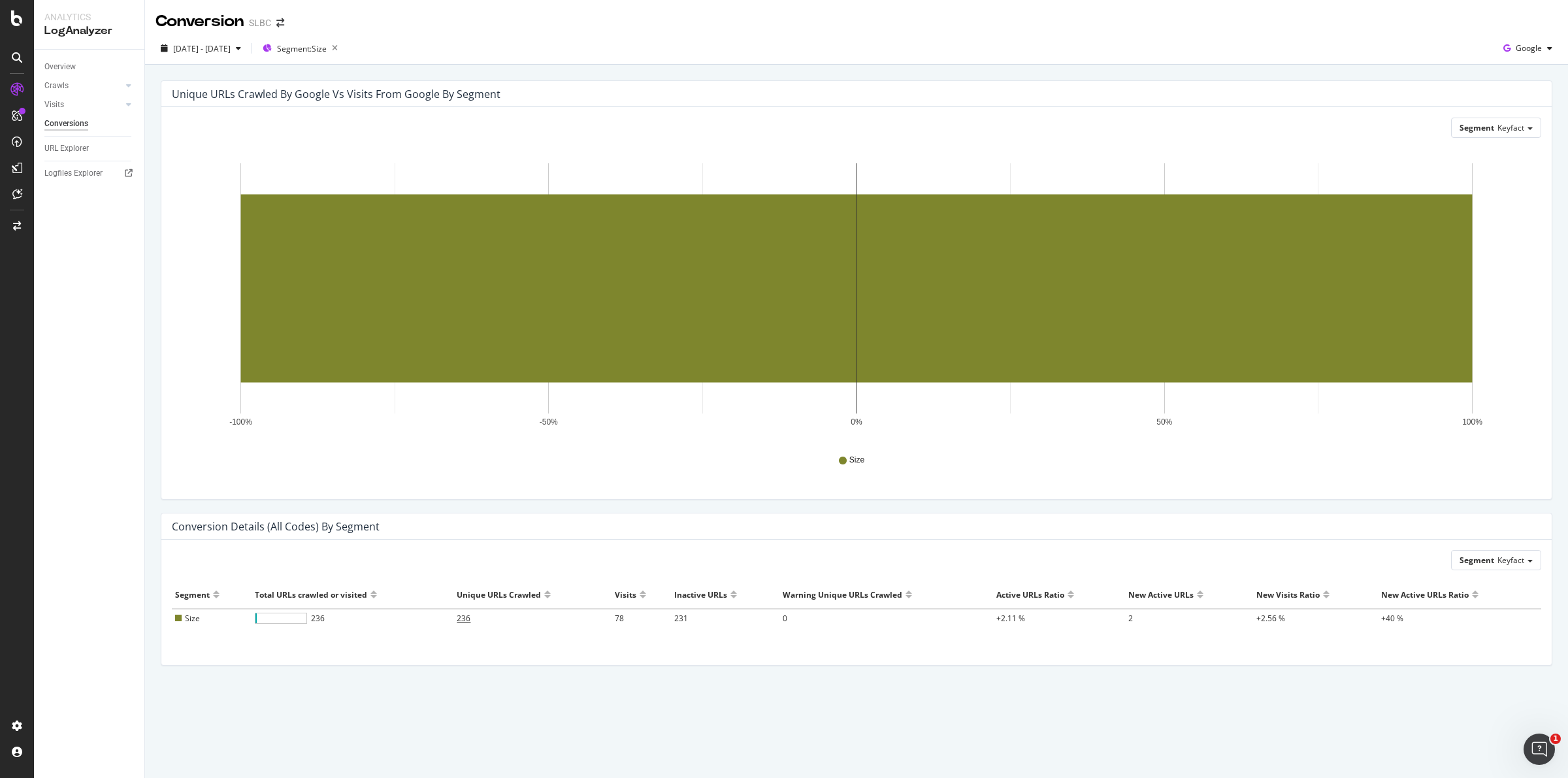
click at [470, 619] on span "236" at bounding box center [463, 618] width 14 height 11
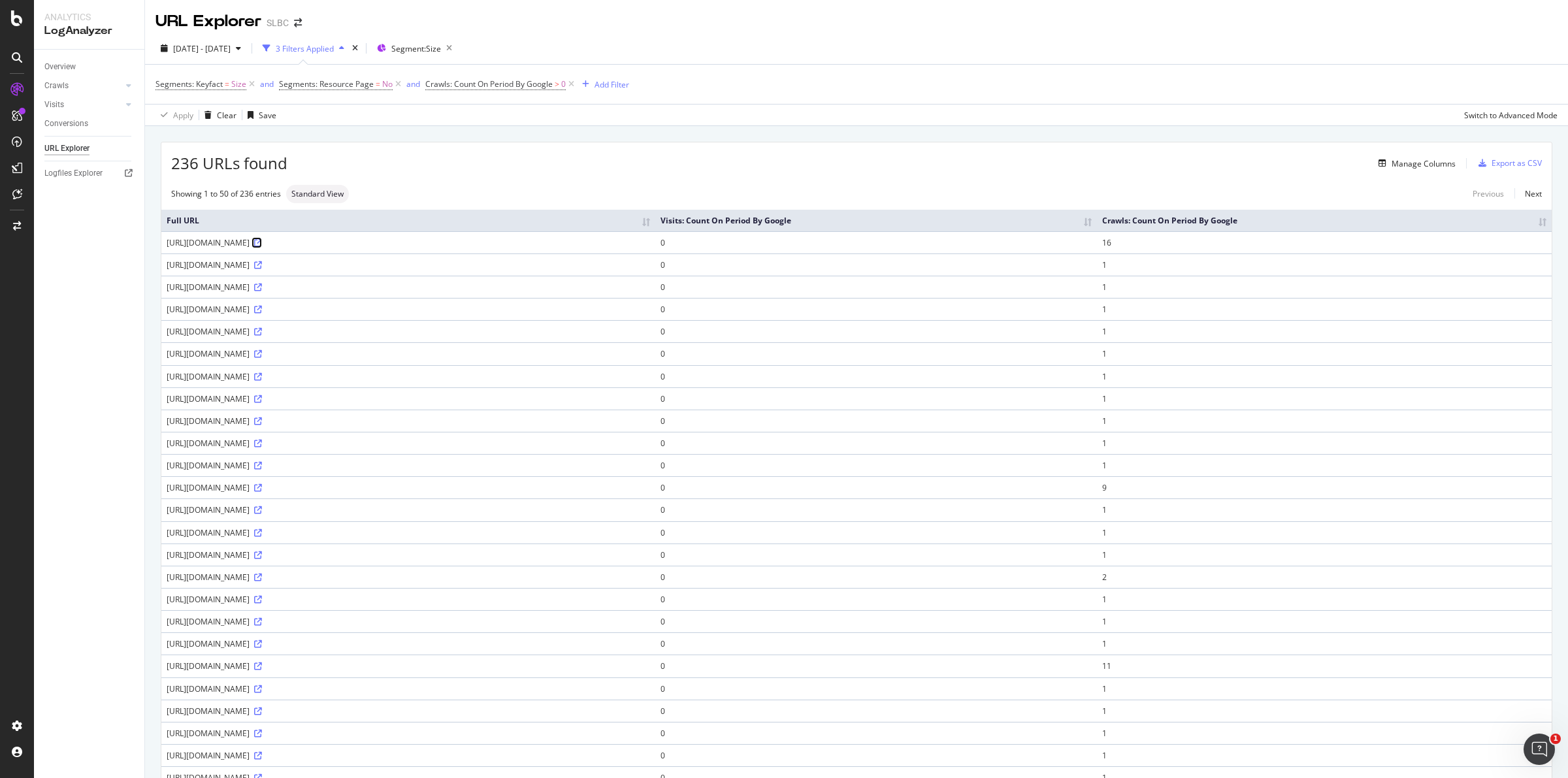
click at [262, 243] on icon at bounding box center [258, 243] width 8 height 8
click at [59, 63] on div "Overview" at bounding box center [60, 67] width 31 height 14
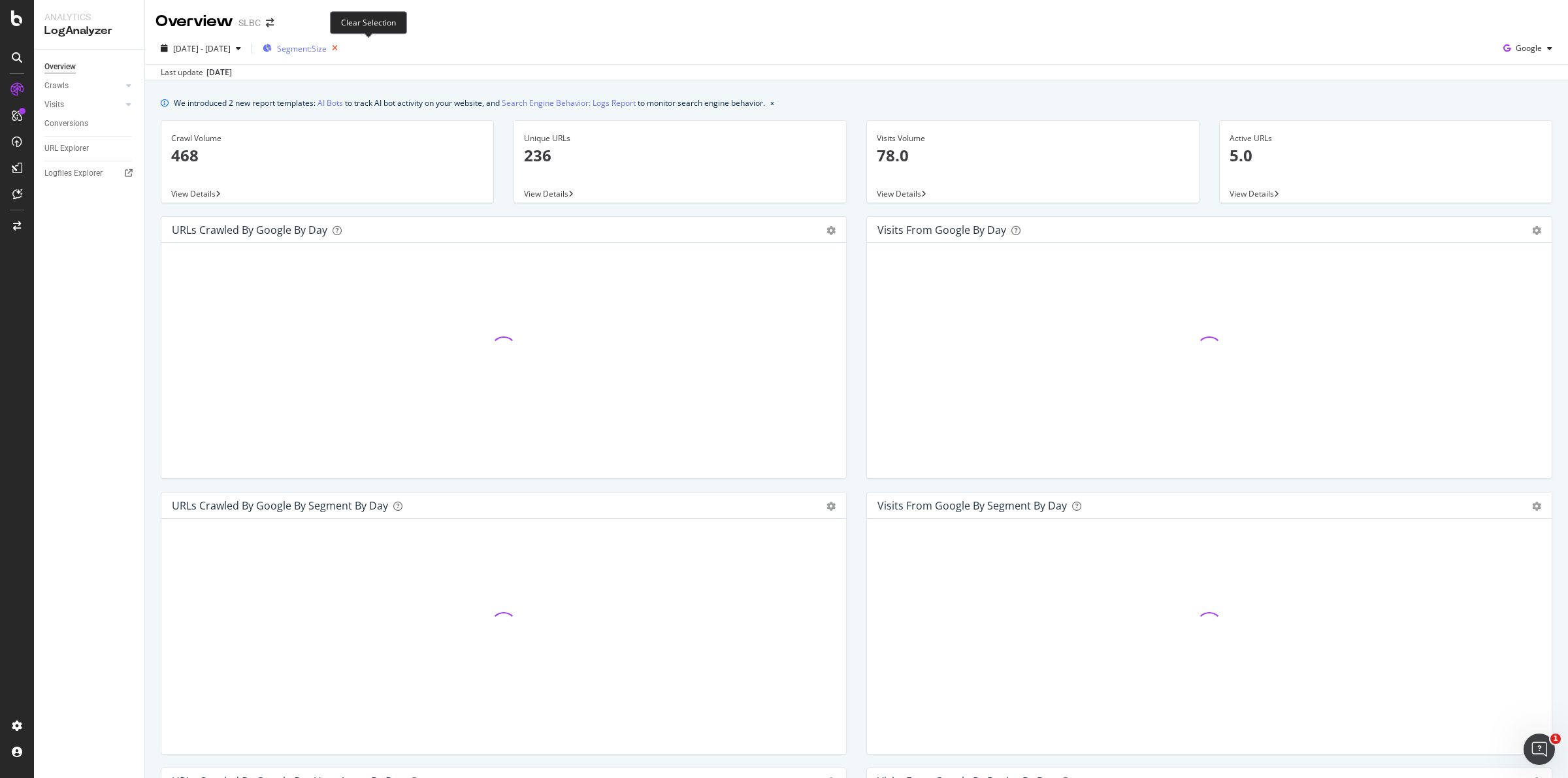
click at [343, 43] on icon "button" at bounding box center [335, 48] width 17 height 18
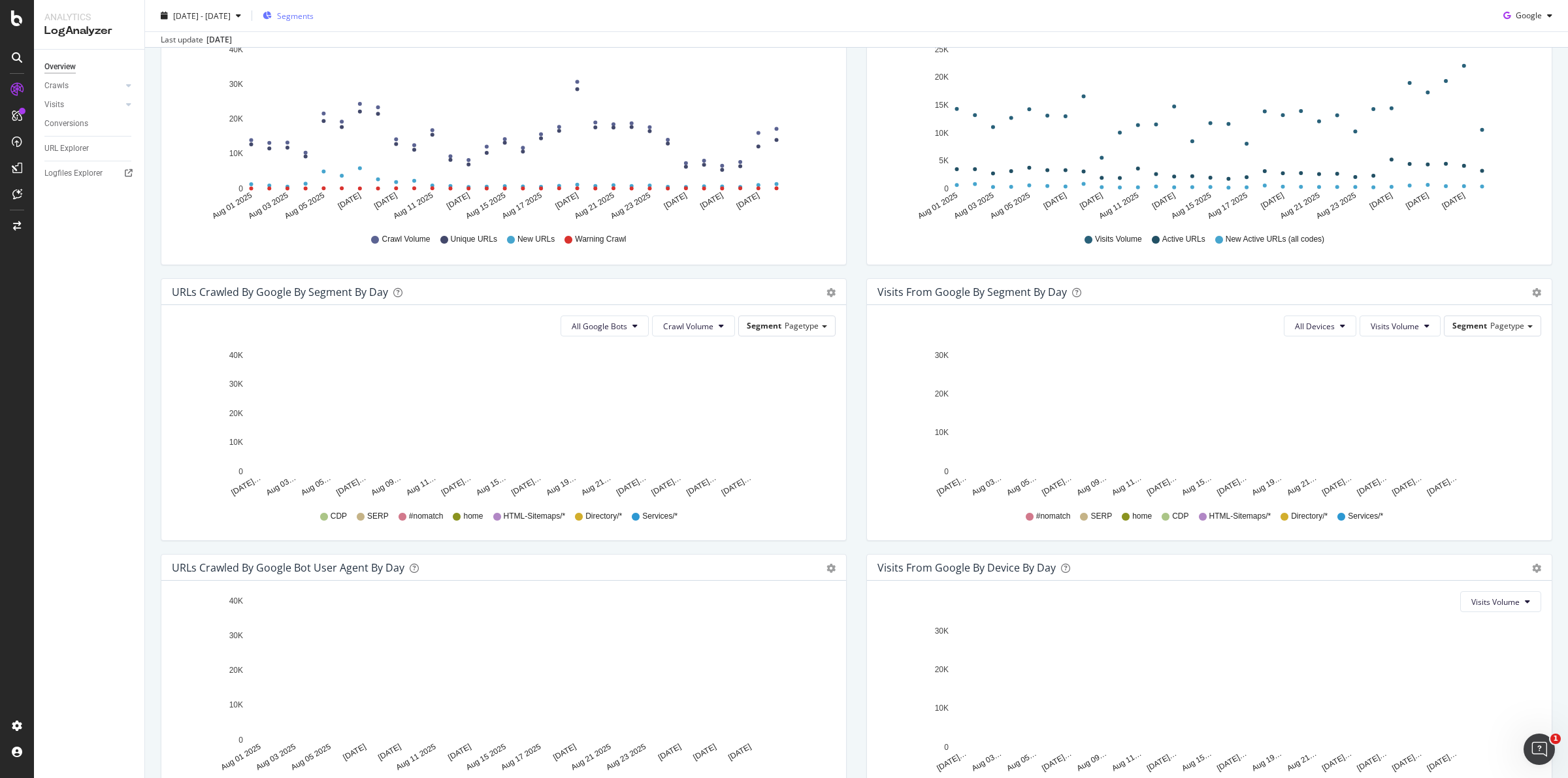
scroll to position [312, 0]
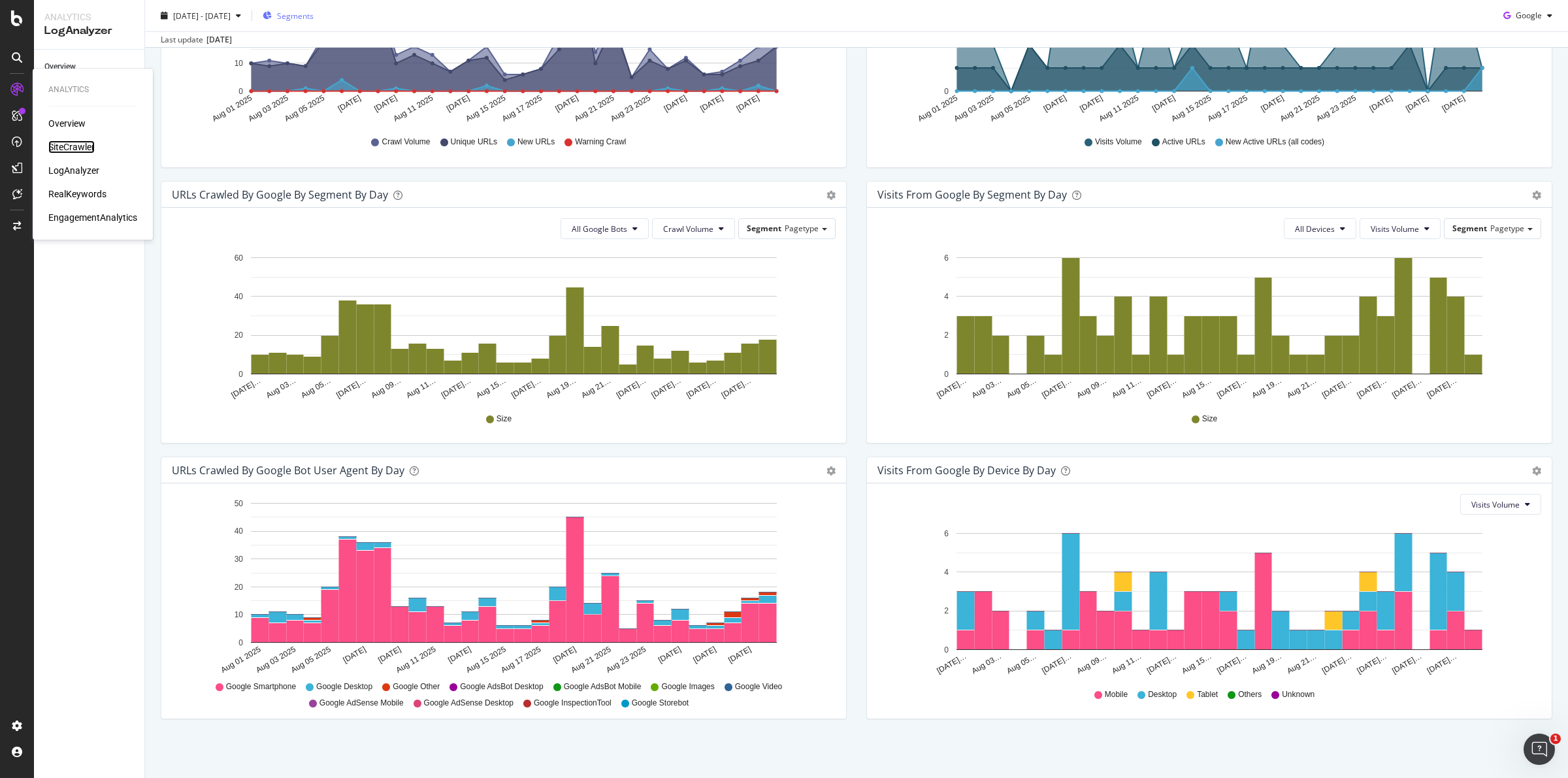
click at [67, 147] on div "SiteCrawler" at bounding box center [71, 147] width 46 height 13
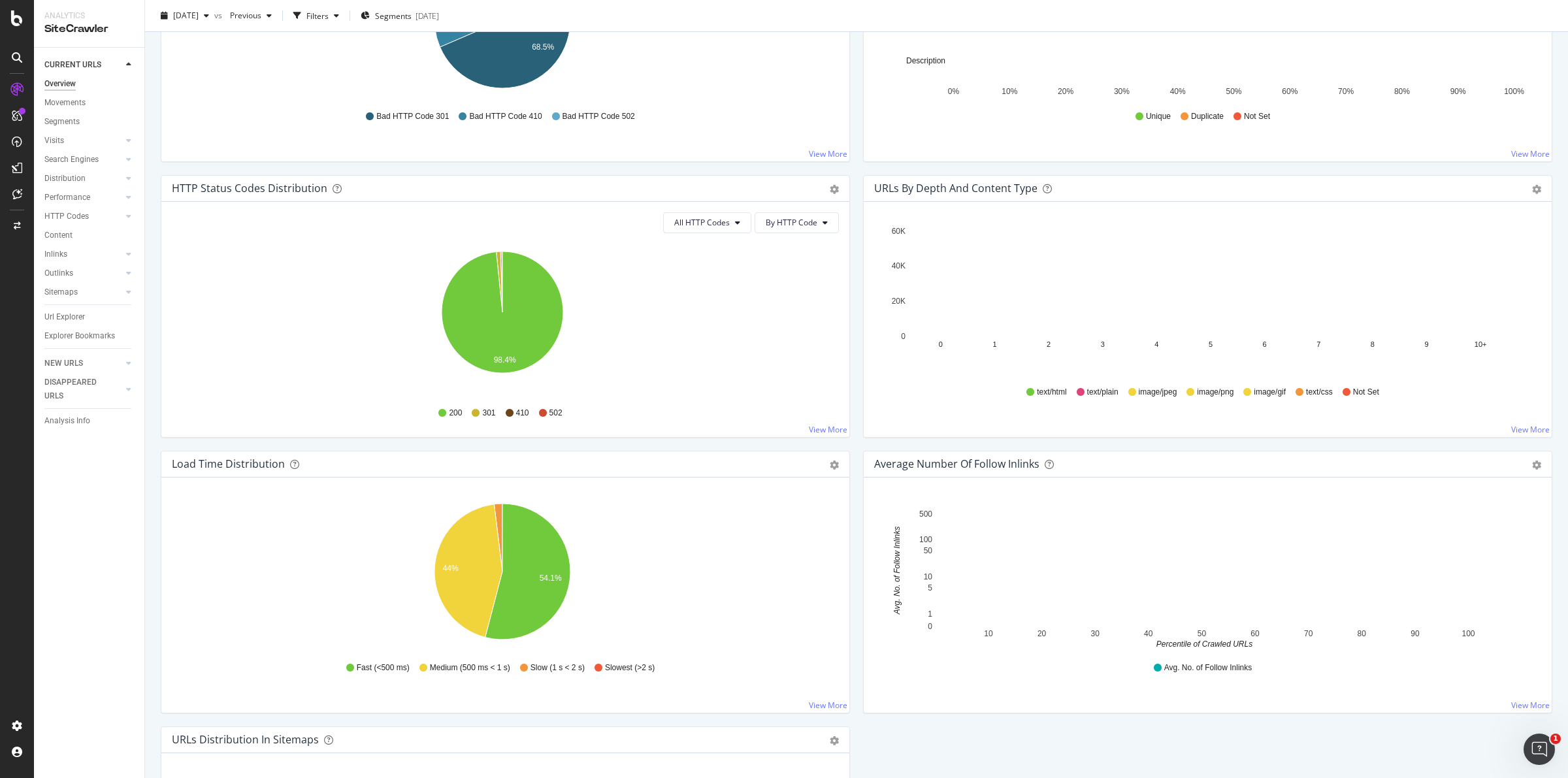
scroll to position [843, 0]
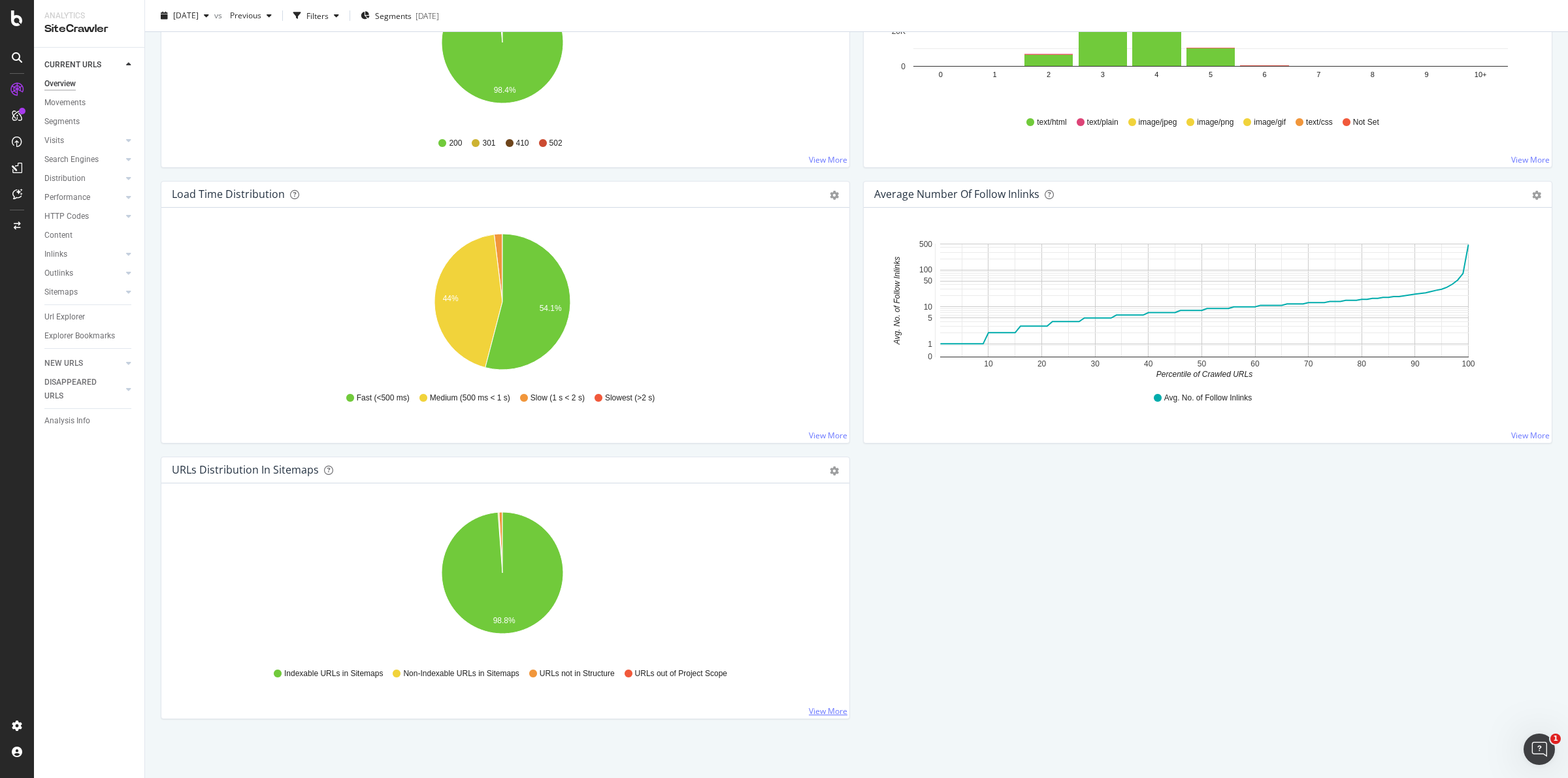
click at [826, 714] on link "View More" at bounding box center [828, 711] width 39 height 11
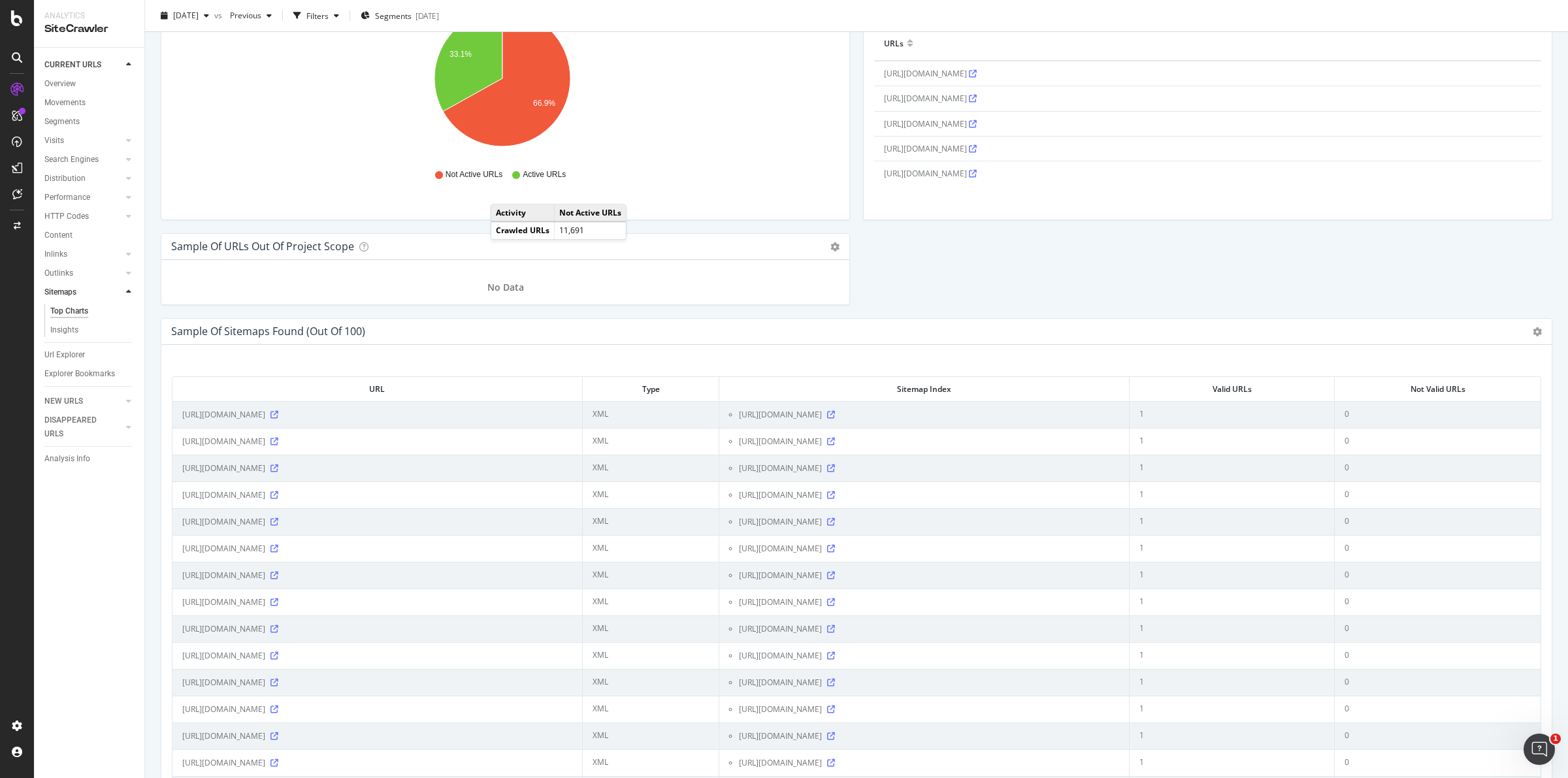
scroll to position [1470, 0]
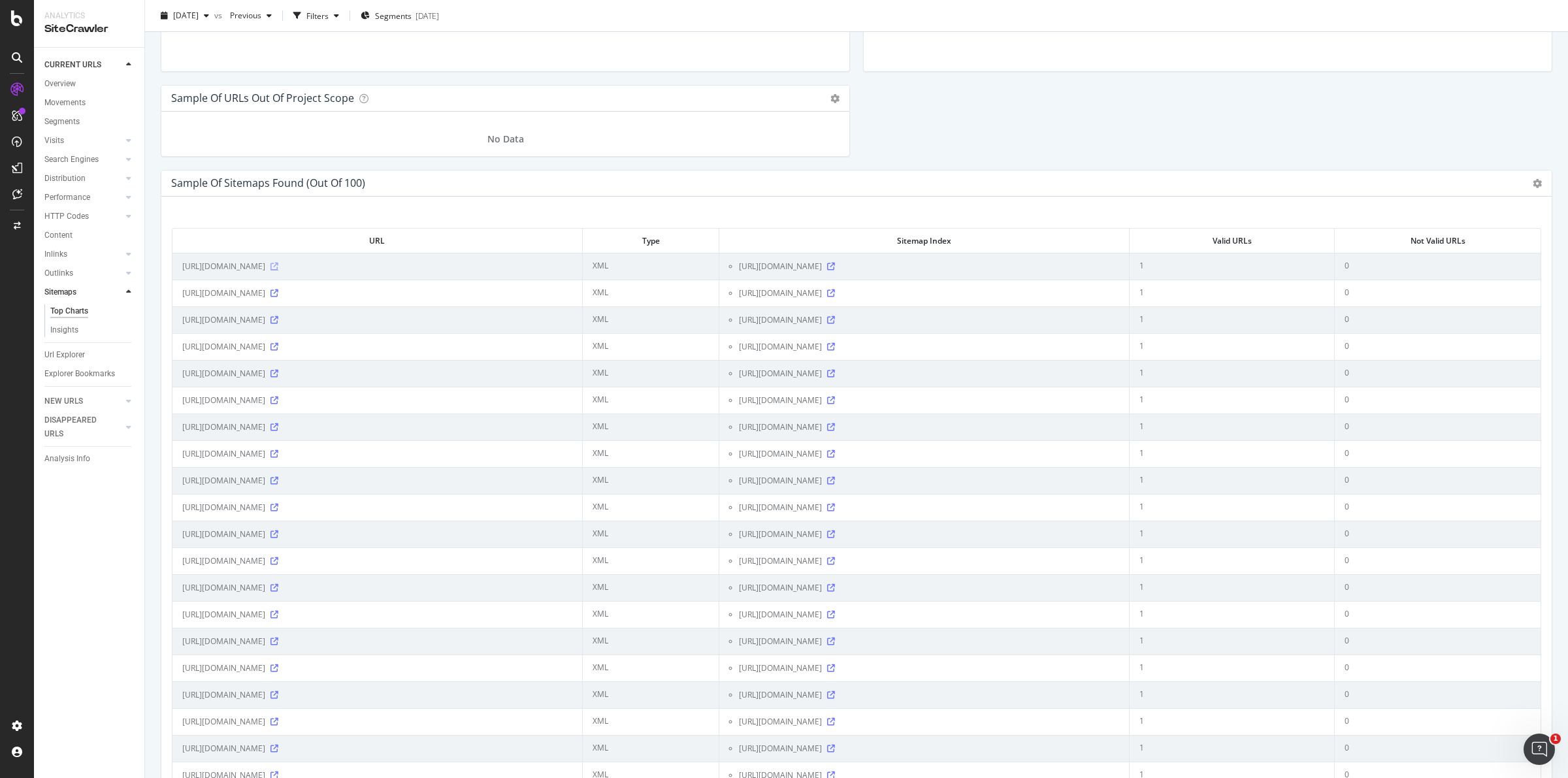
click at [278, 268] on icon at bounding box center [274, 266] width 8 height 8
